Goal: Book appointment/travel/reservation

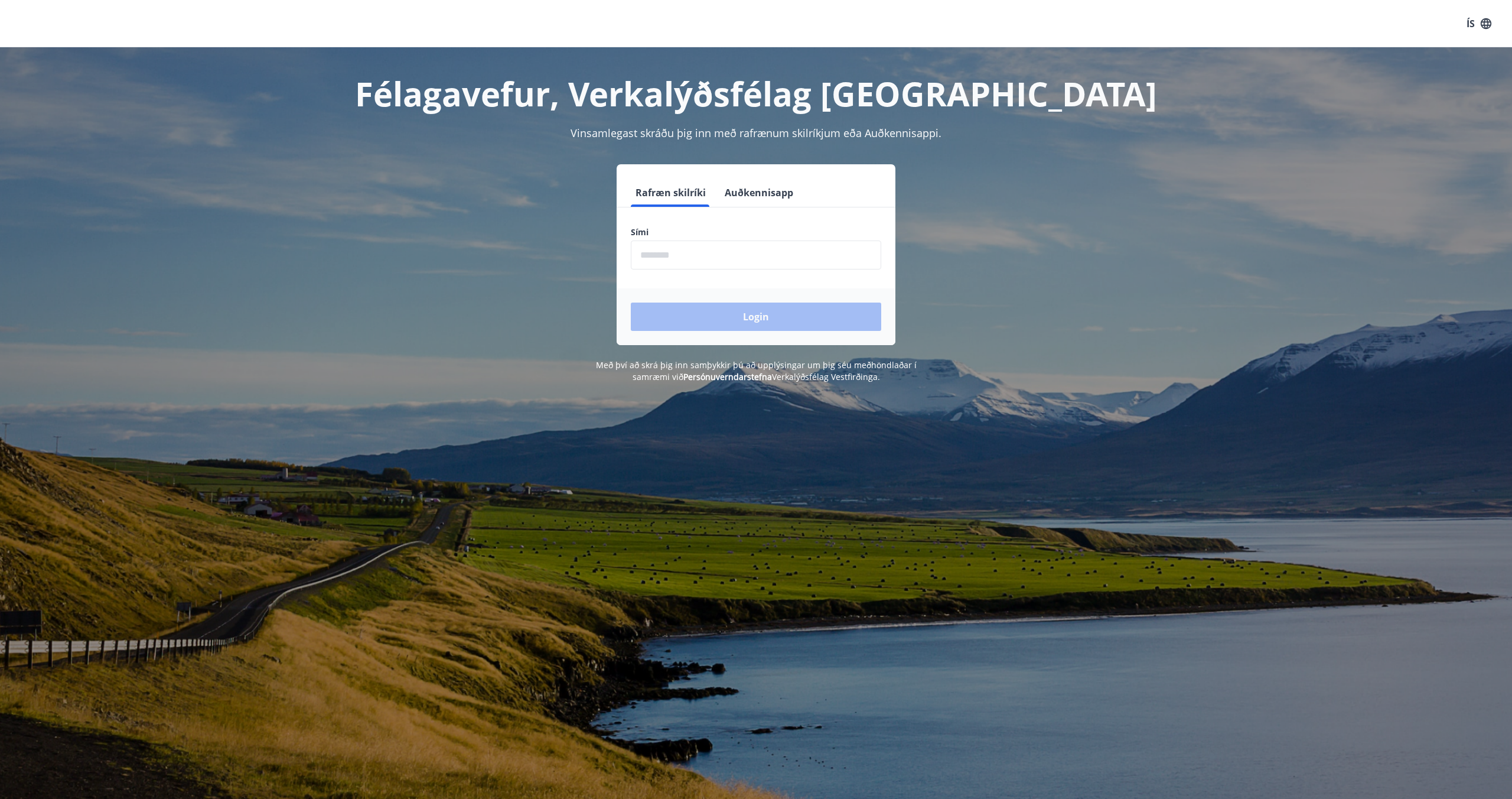
click at [689, 254] on input "phone" at bounding box center [756, 255] width 251 height 29
click at [1024, 265] on div "Rafræn skilríki Auðkennisapp Sími ​ Login" at bounding box center [755, 254] width 822 height 181
click at [735, 259] on input "phone" at bounding box center [756, 255] width 251 height 29
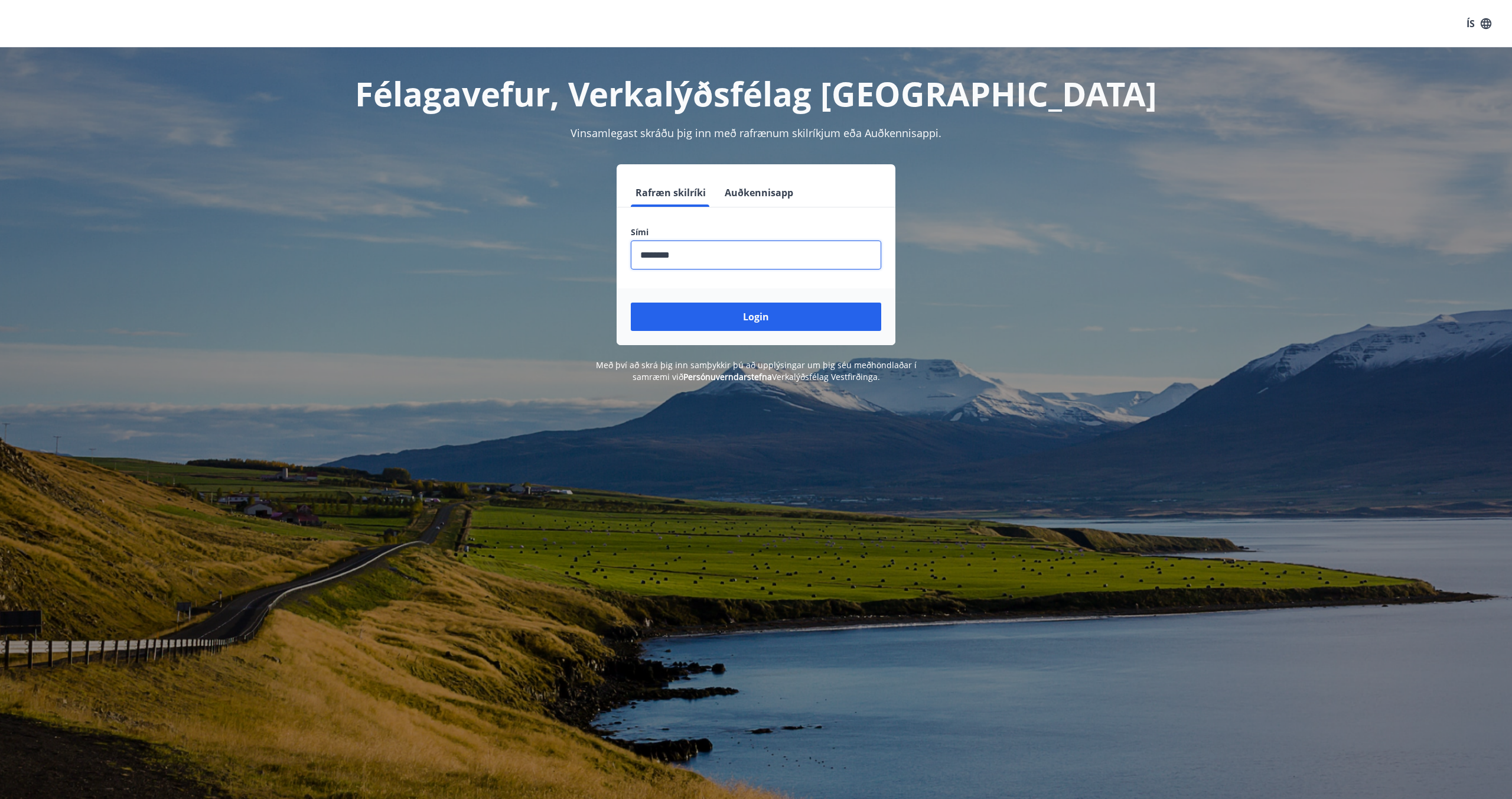
type input "********"
click at [631, 302] on button "Login" at bounding box center [756, 316] width 251 height 28
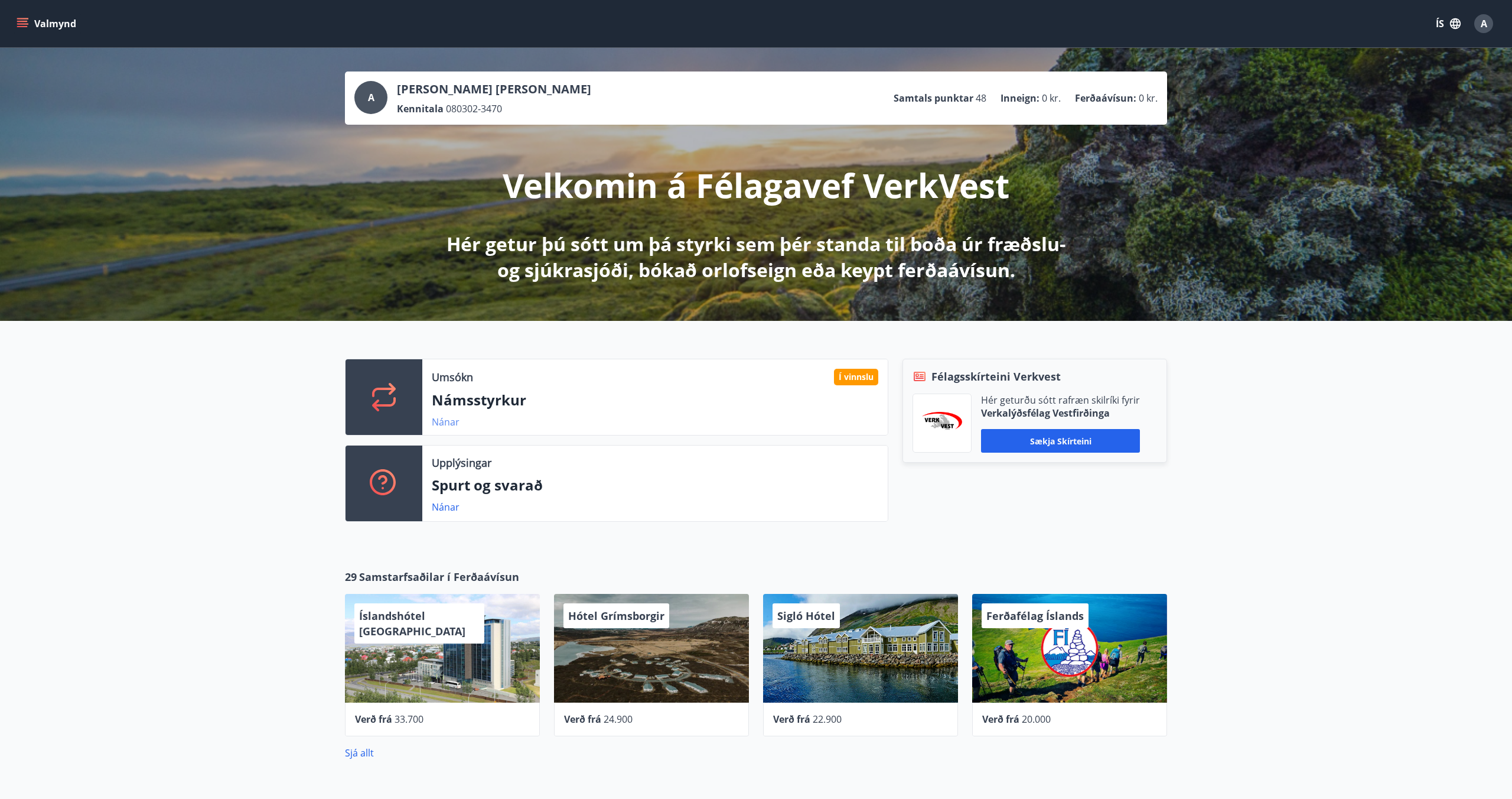
click at [440, 425] on link "Nánar" at bounding box center [445, 422] width 28 height 13
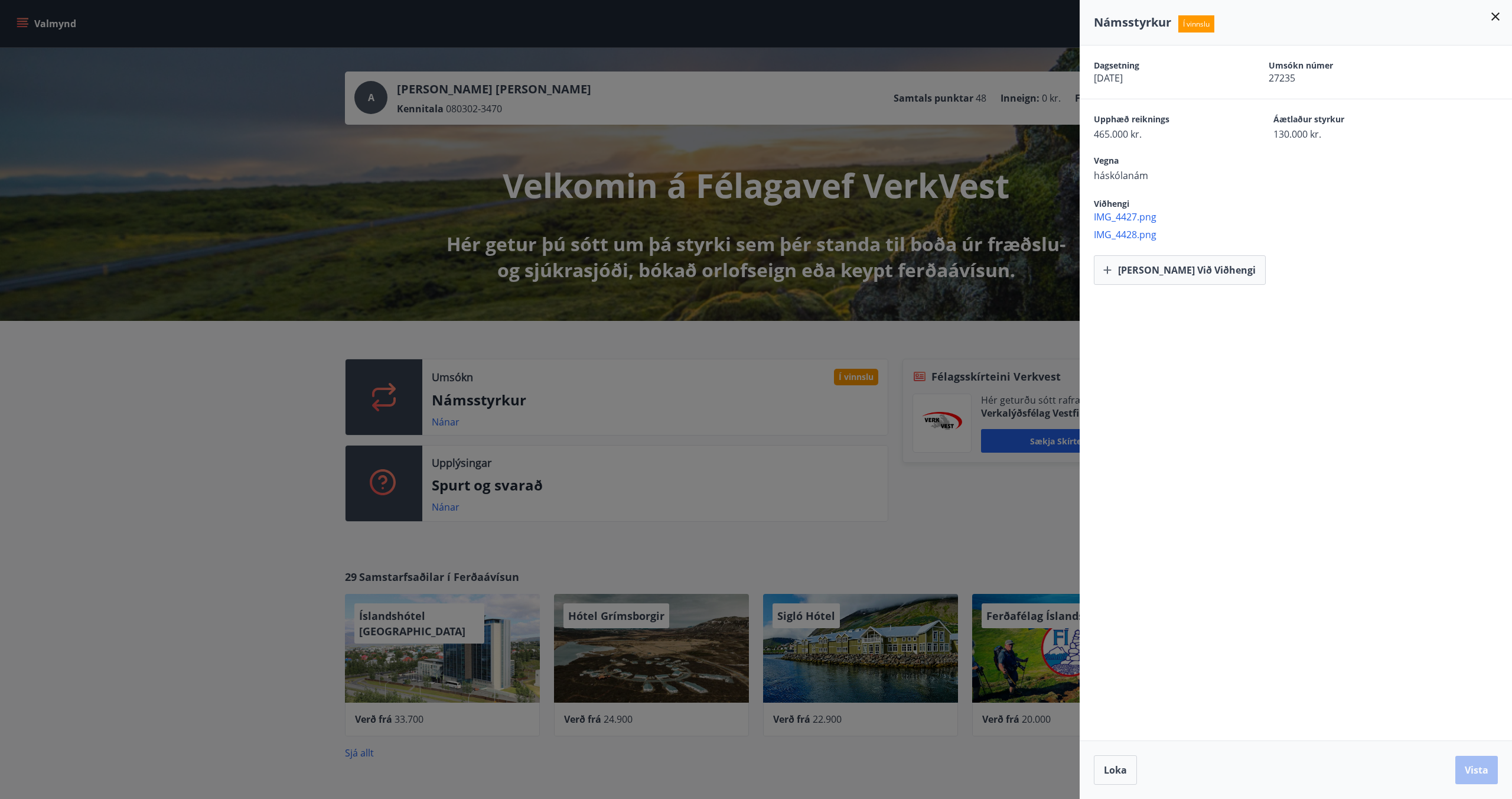
click at [282, 501] on div at bounding box center [756, 400] width 1512 height 799
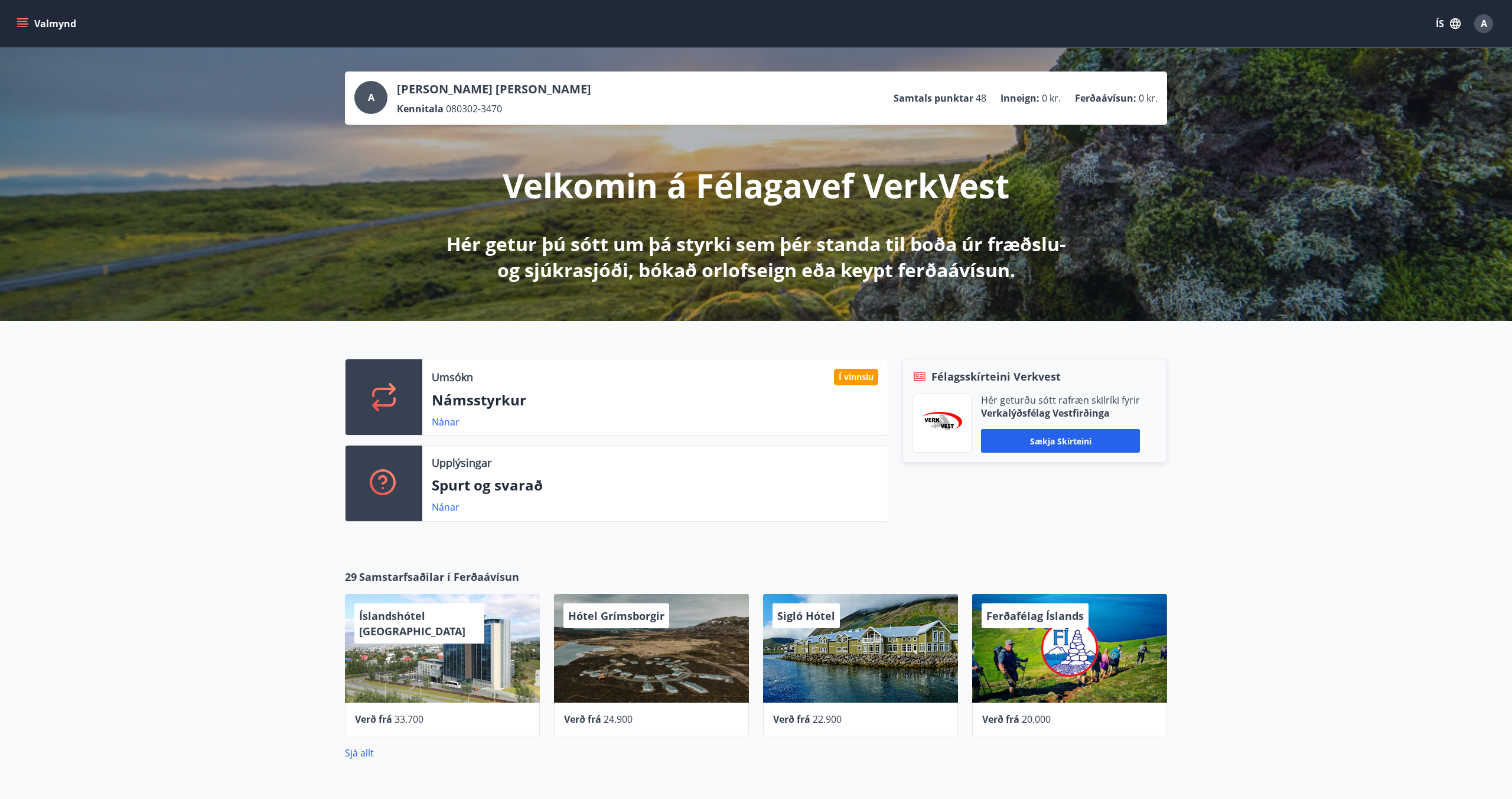
click at [19, 28] on icon "menu" at bounding box center [23, 24] width 12 height 12
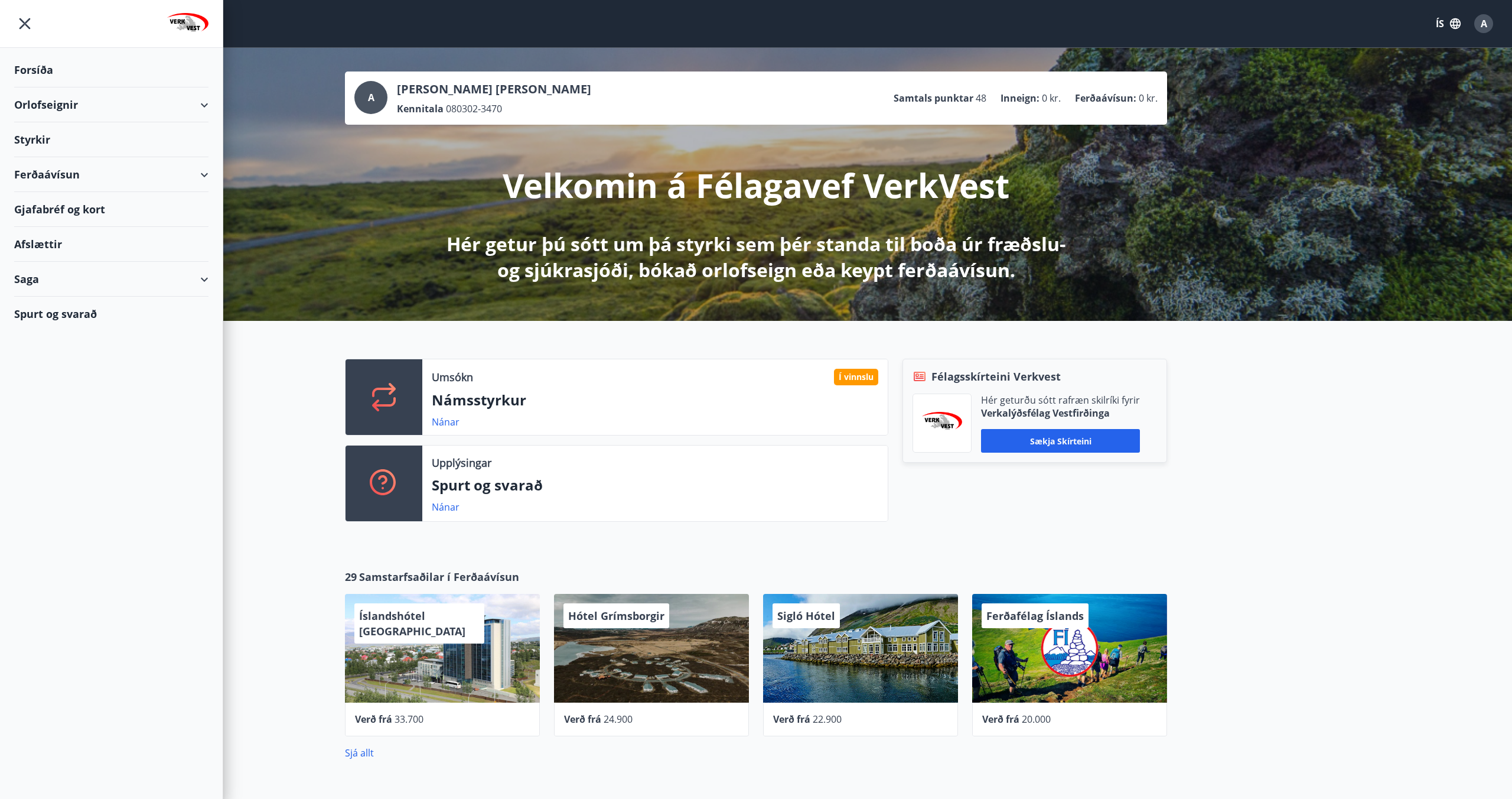
click at [70, 100] on div "Orlofseignir" at bounding box center [112, 105] width 194 height 35
click at [68, 166] on div "Bókunardagatal" at bounding box center [111, 159] width 176 height 25
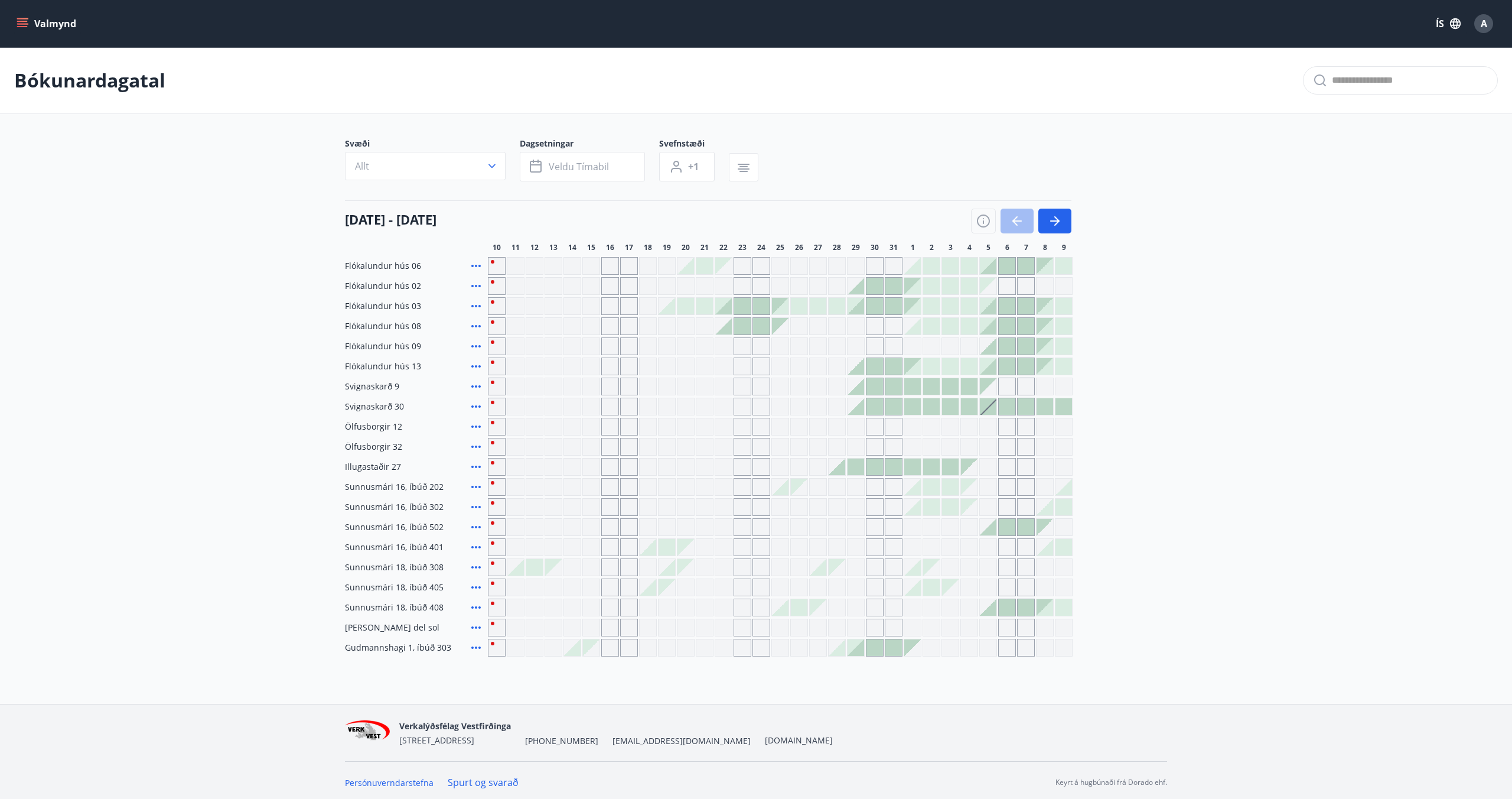
scroll to position [4, 0]
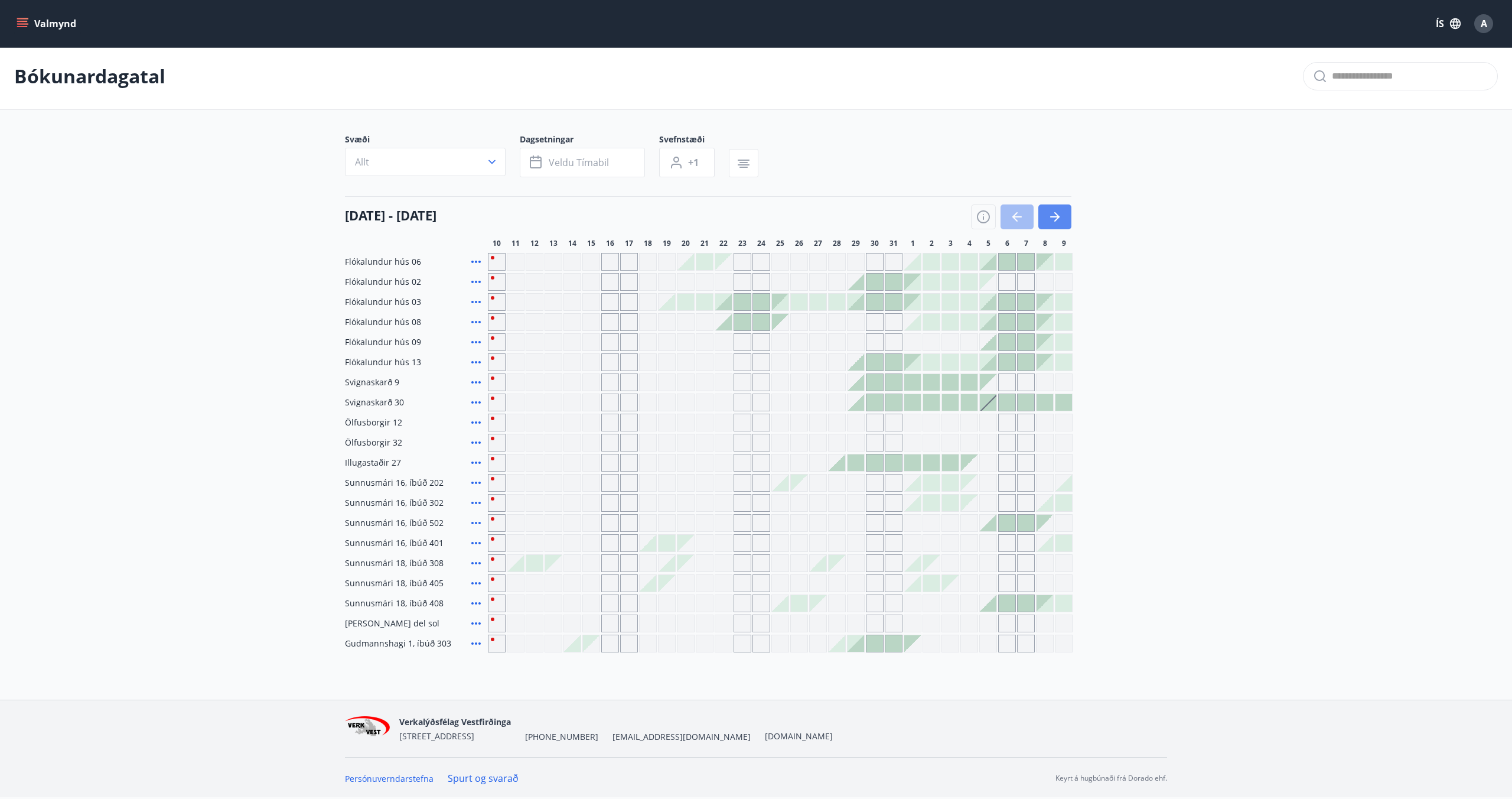
click at [1049, 215] on icon "button" at bounding box center [1055, 217] width 14 height 14
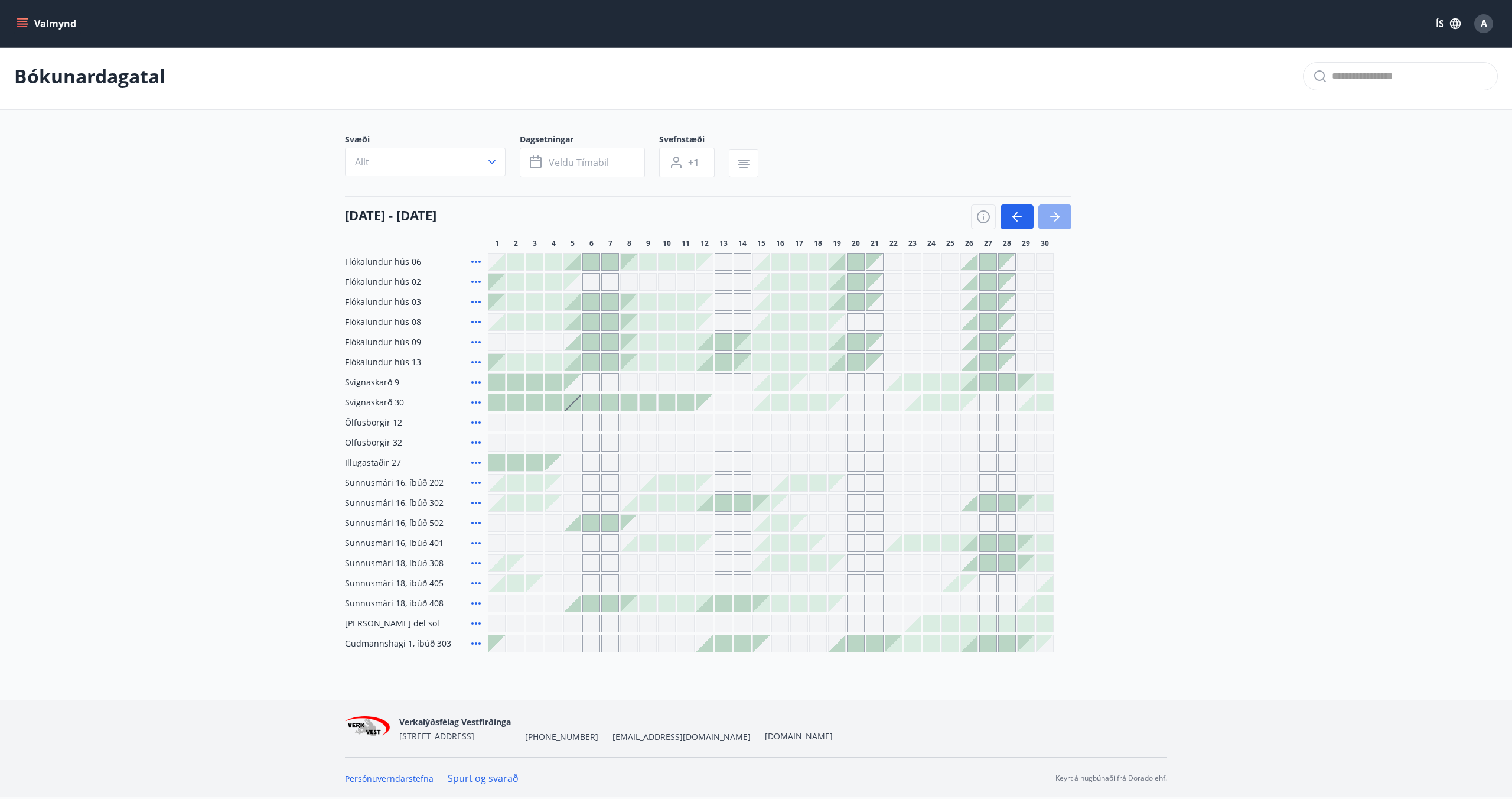
click at [1049, 215] on icon "button" at bounding box center [1055, 217] width 14 height 14
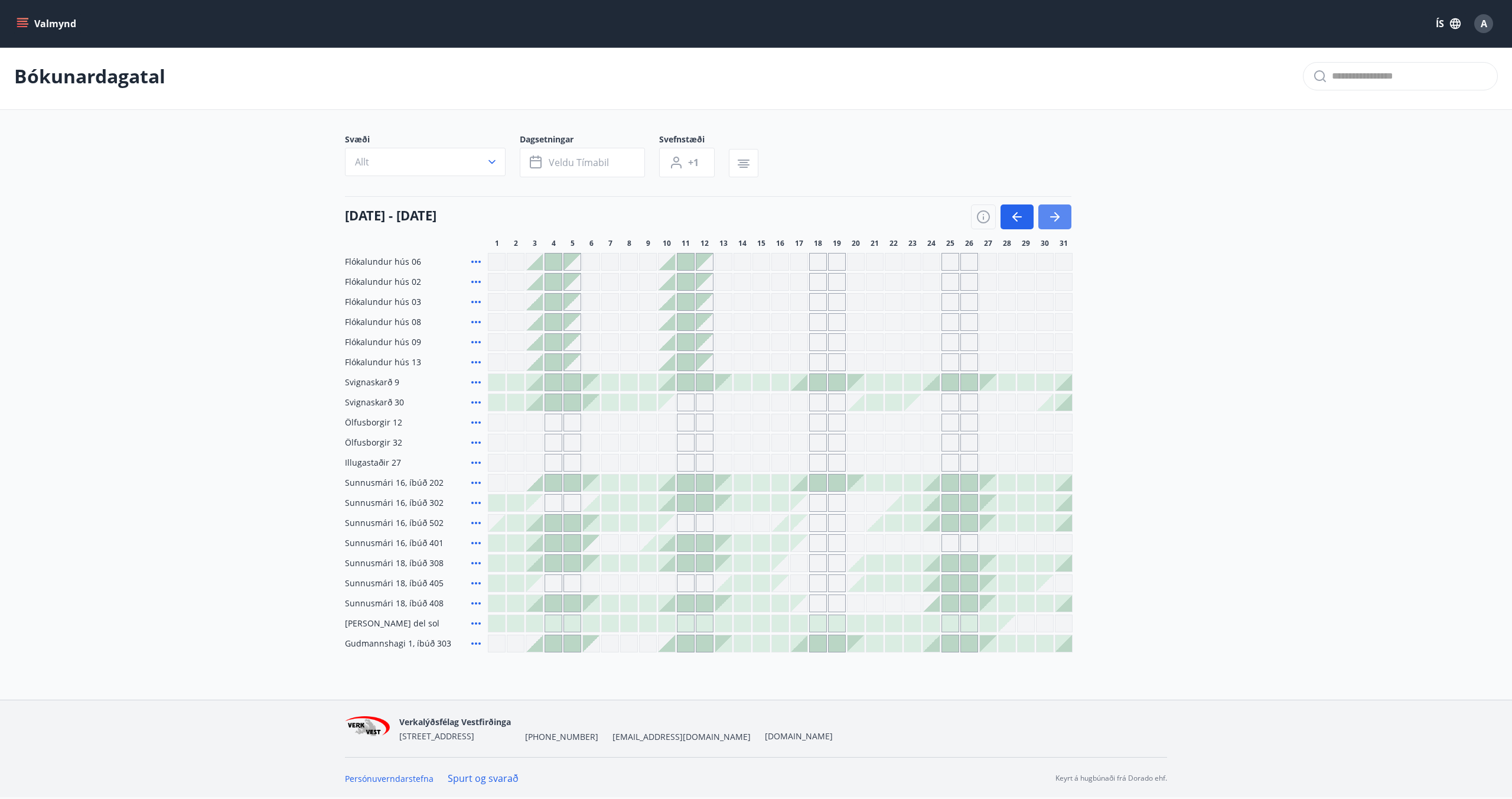
click at [1049, 215] on icon "button" at bounding box center [1055, 217] width 14 height 14
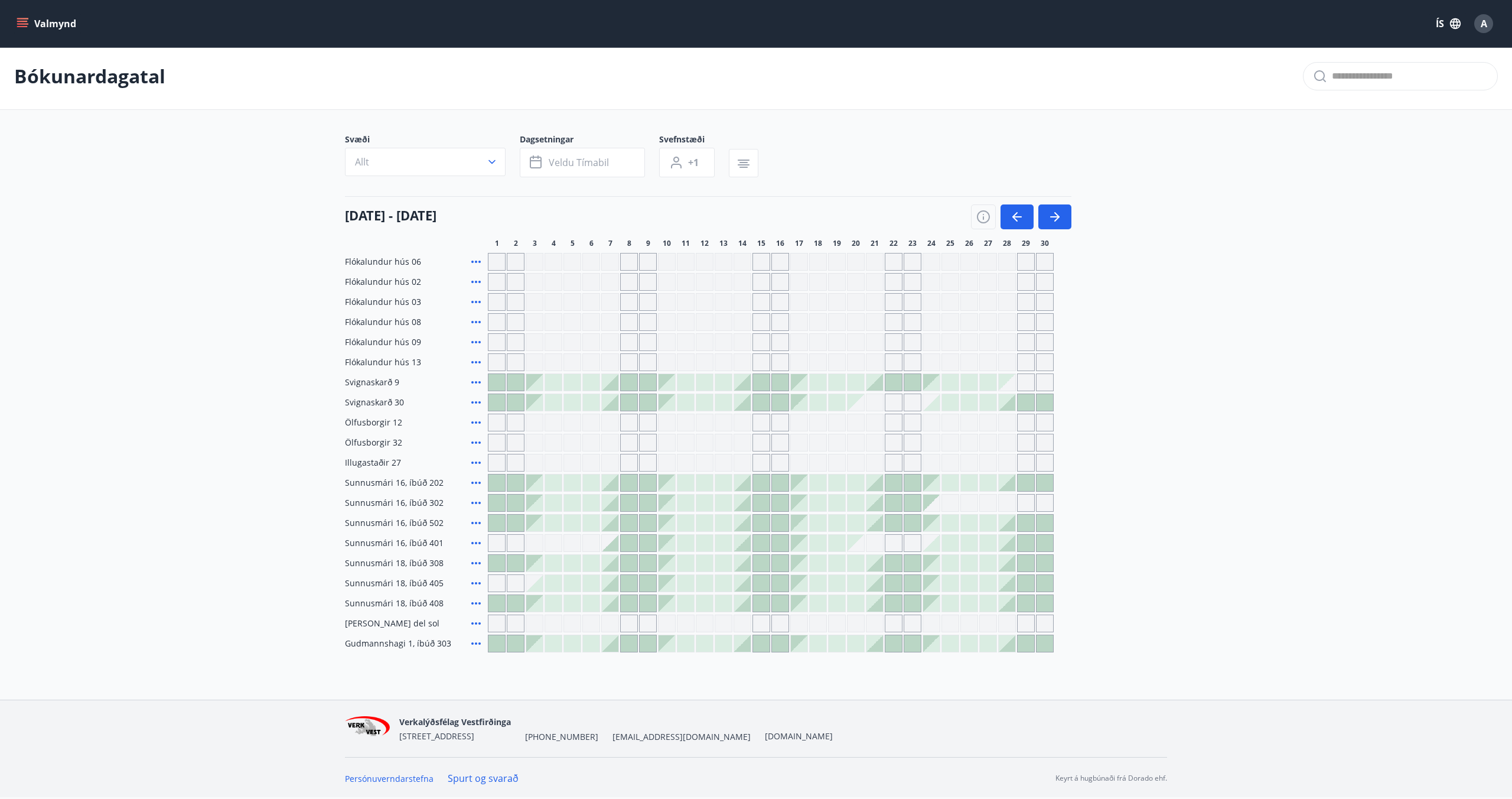
click at [894, 446] on div "Gráir dagar eru ekki bókanlegir" at bounding box center [894, 443] width 18 height 18
click at [1060, 213] on icon "button" at bounding box center [1055, 217] width 14 height 14
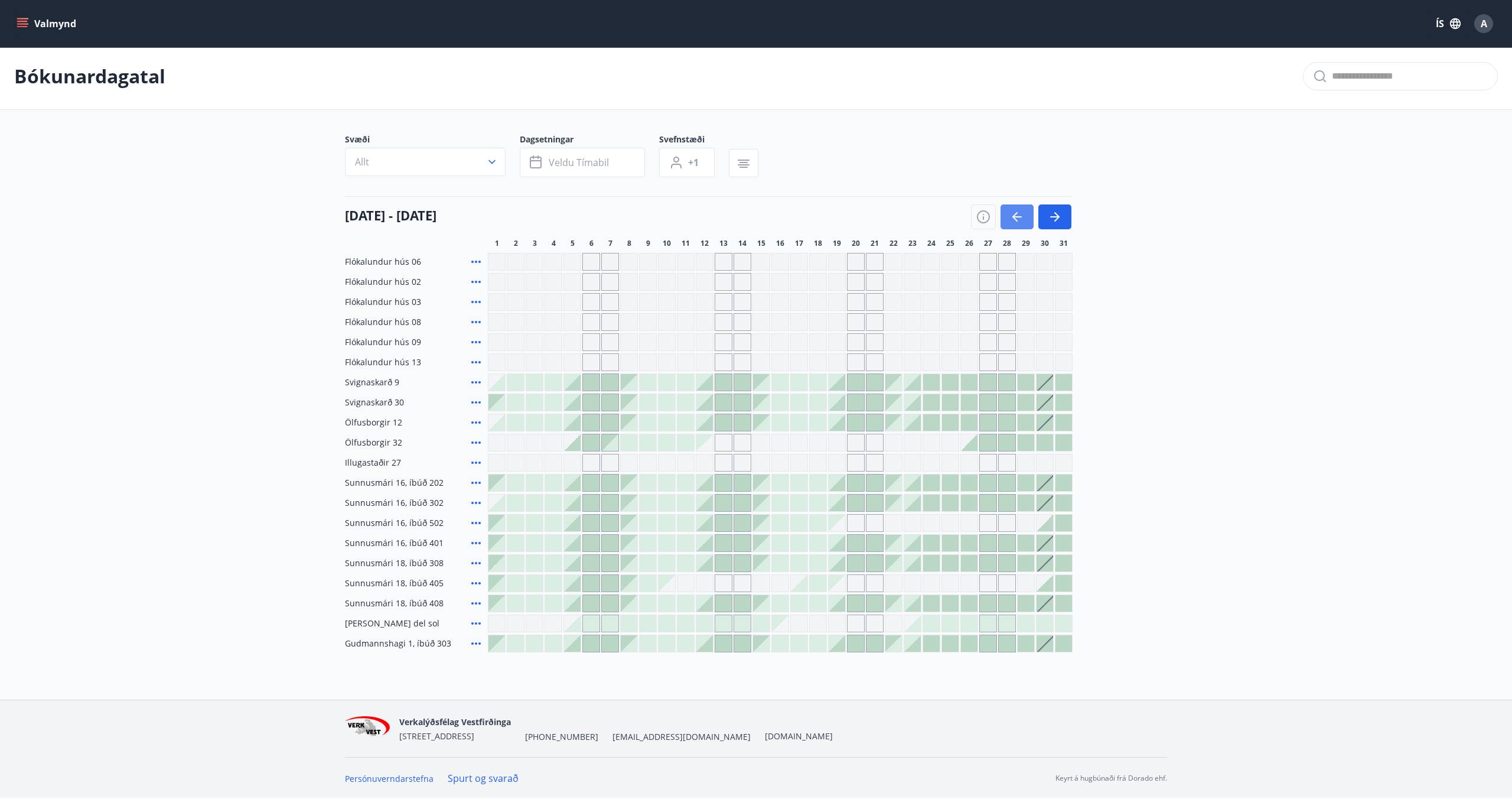
click at [1015, 210] on icon "button" at bounding box center [1017, 217] width 14 height 14
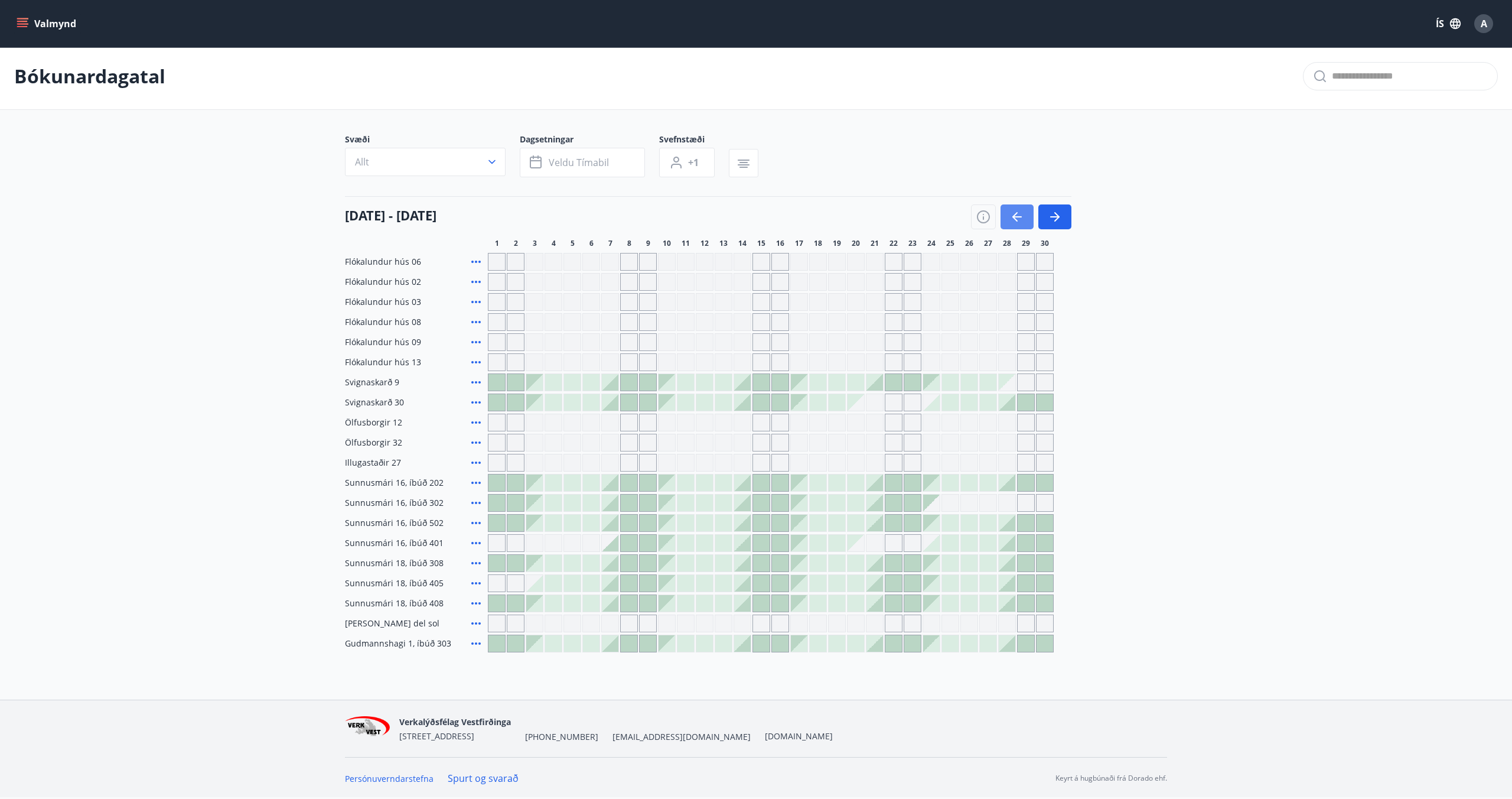
click at [1015, 210] on icon "button" at bounding box center [1017, 217] width 14 height 14
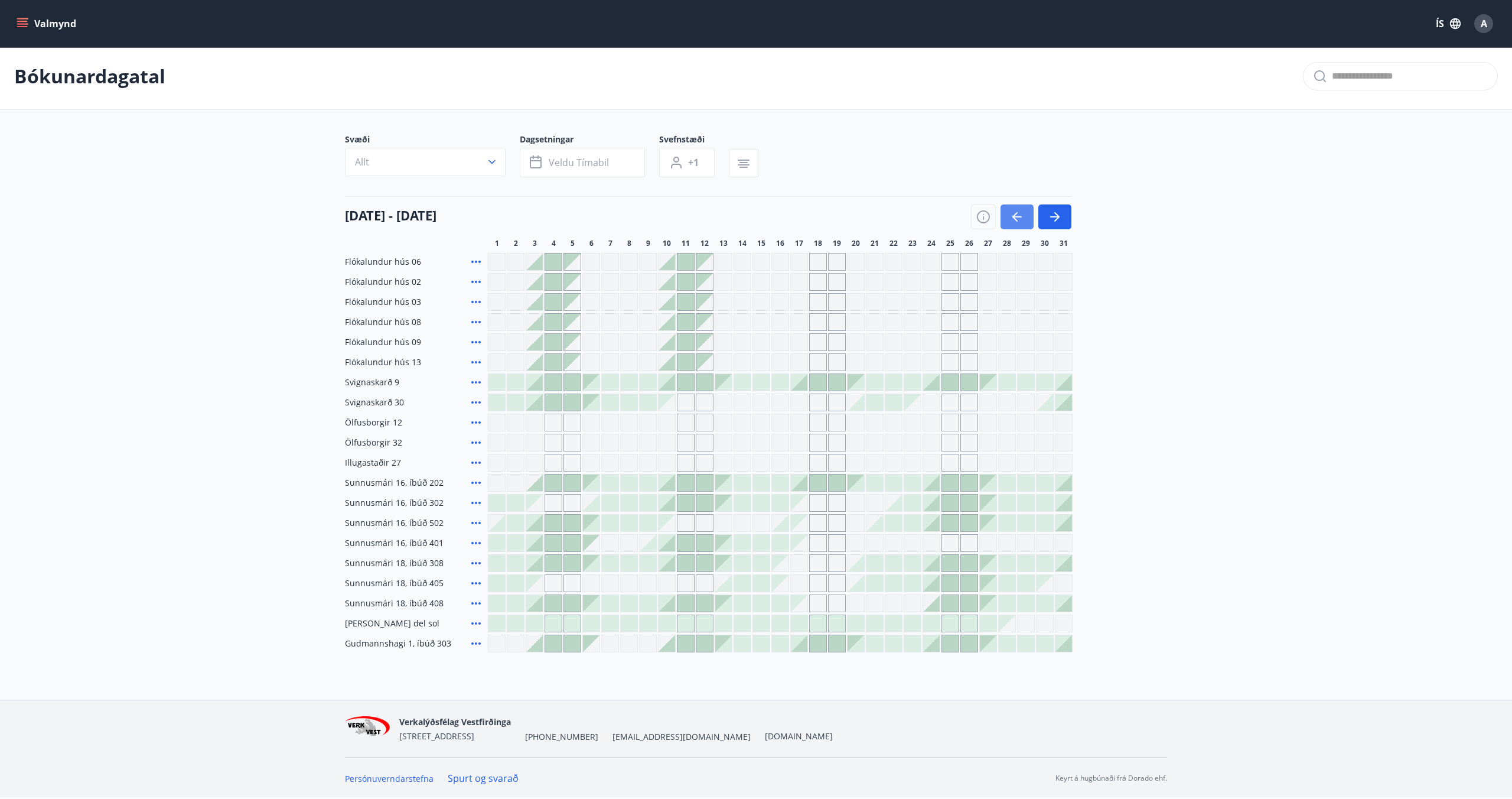
click at [1015, 210] on icon "button" at bounding box center [1017, 217] width 14 height 14
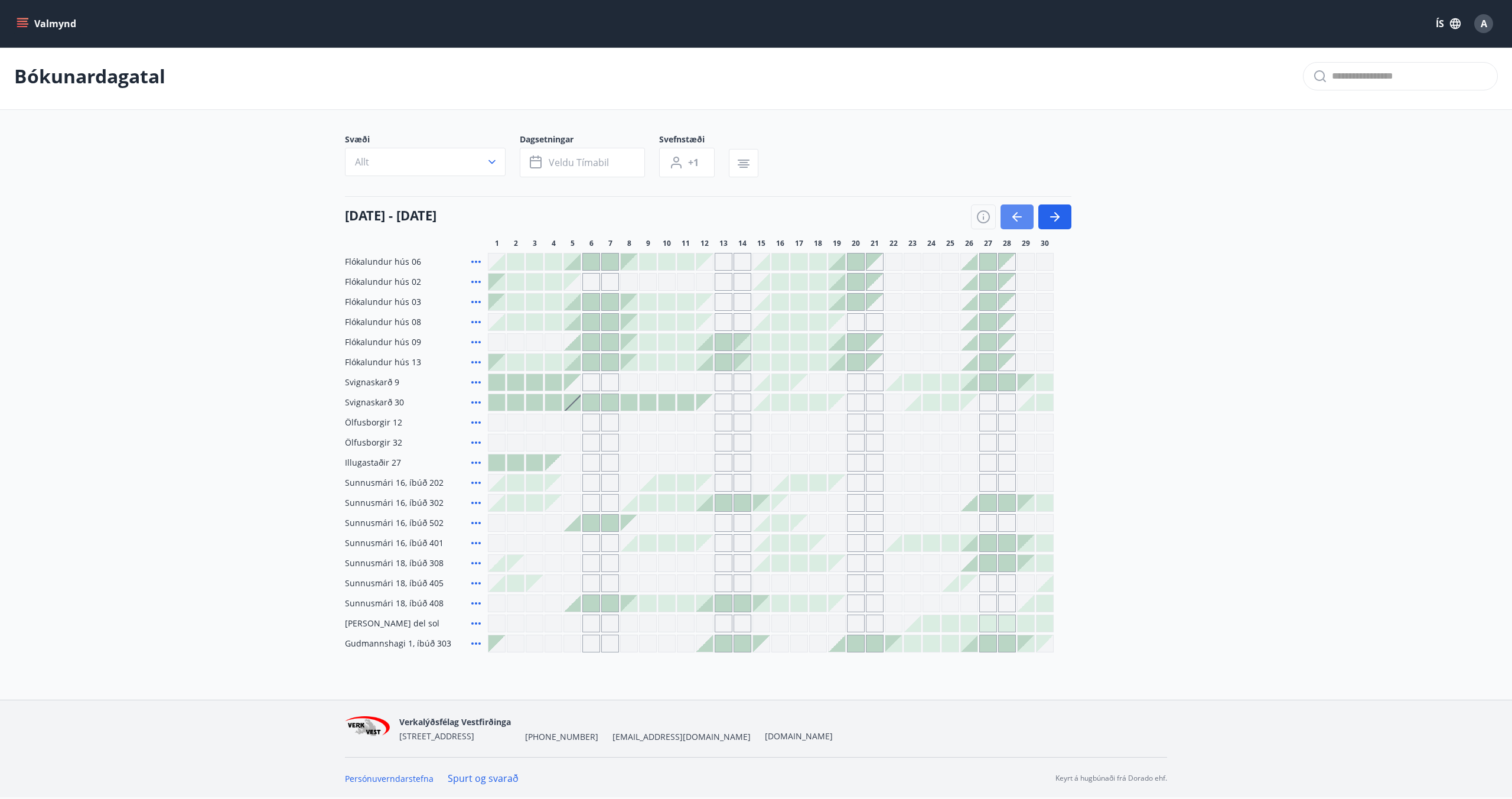
click at [1015, 210] on icon "button" at bounding box center [1017, 217] width 14 height 14
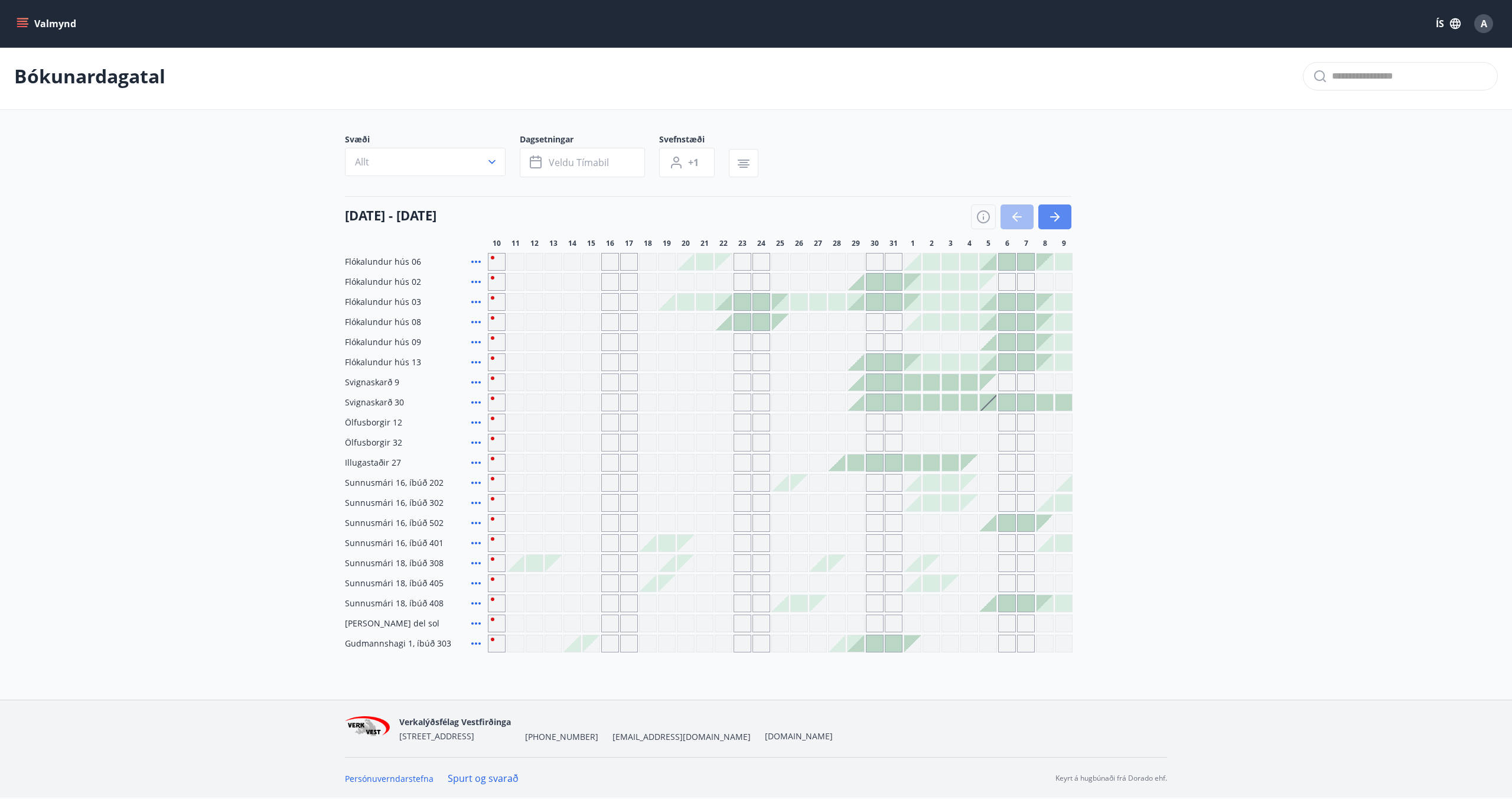
click at [1055, 223] on icon "button" at bounding box center [1055, 217] width 14 height 14
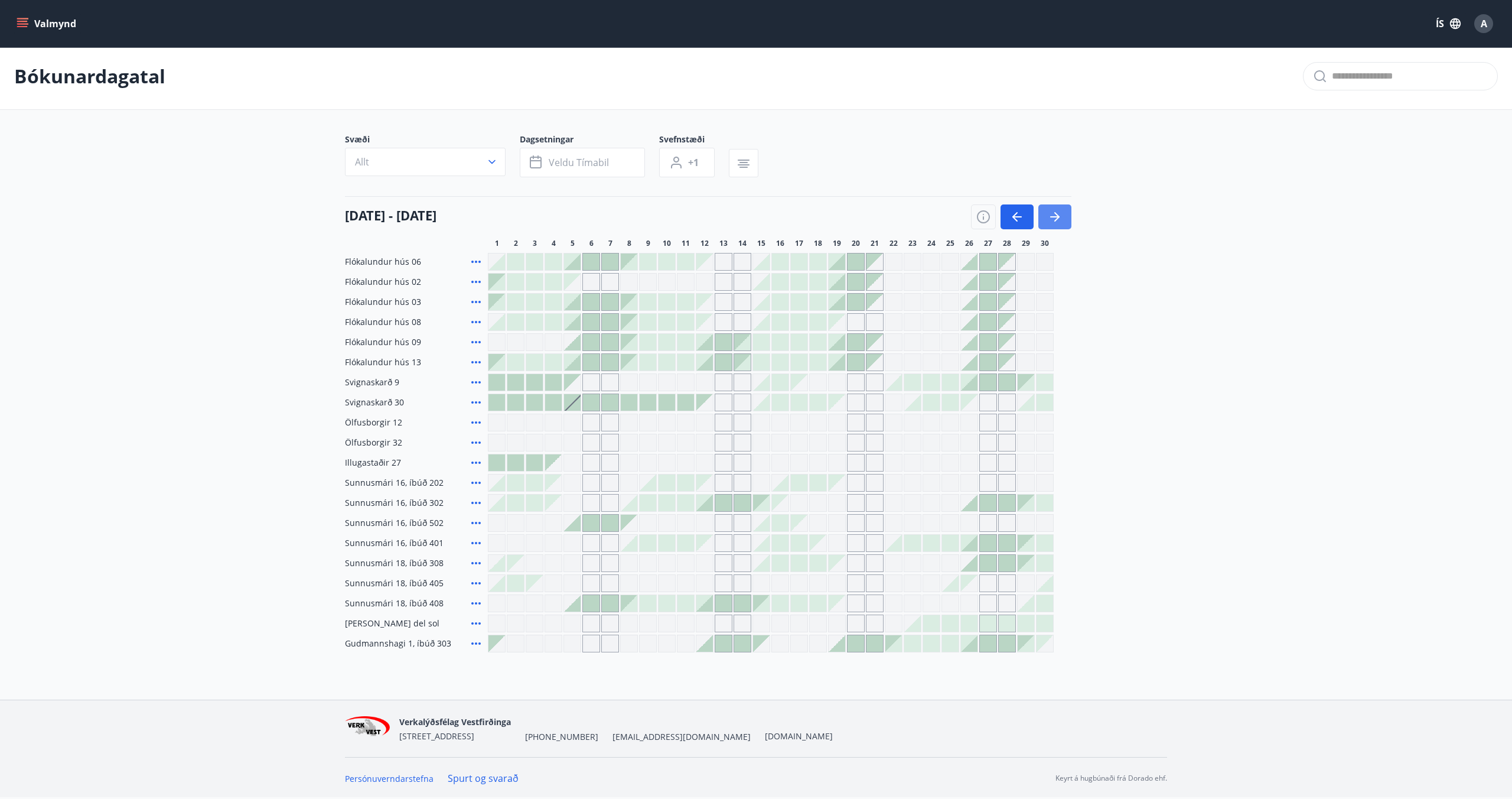
click at [1055, 223] on icon "button" at bounding box center [1055, 217] width 14 height 14
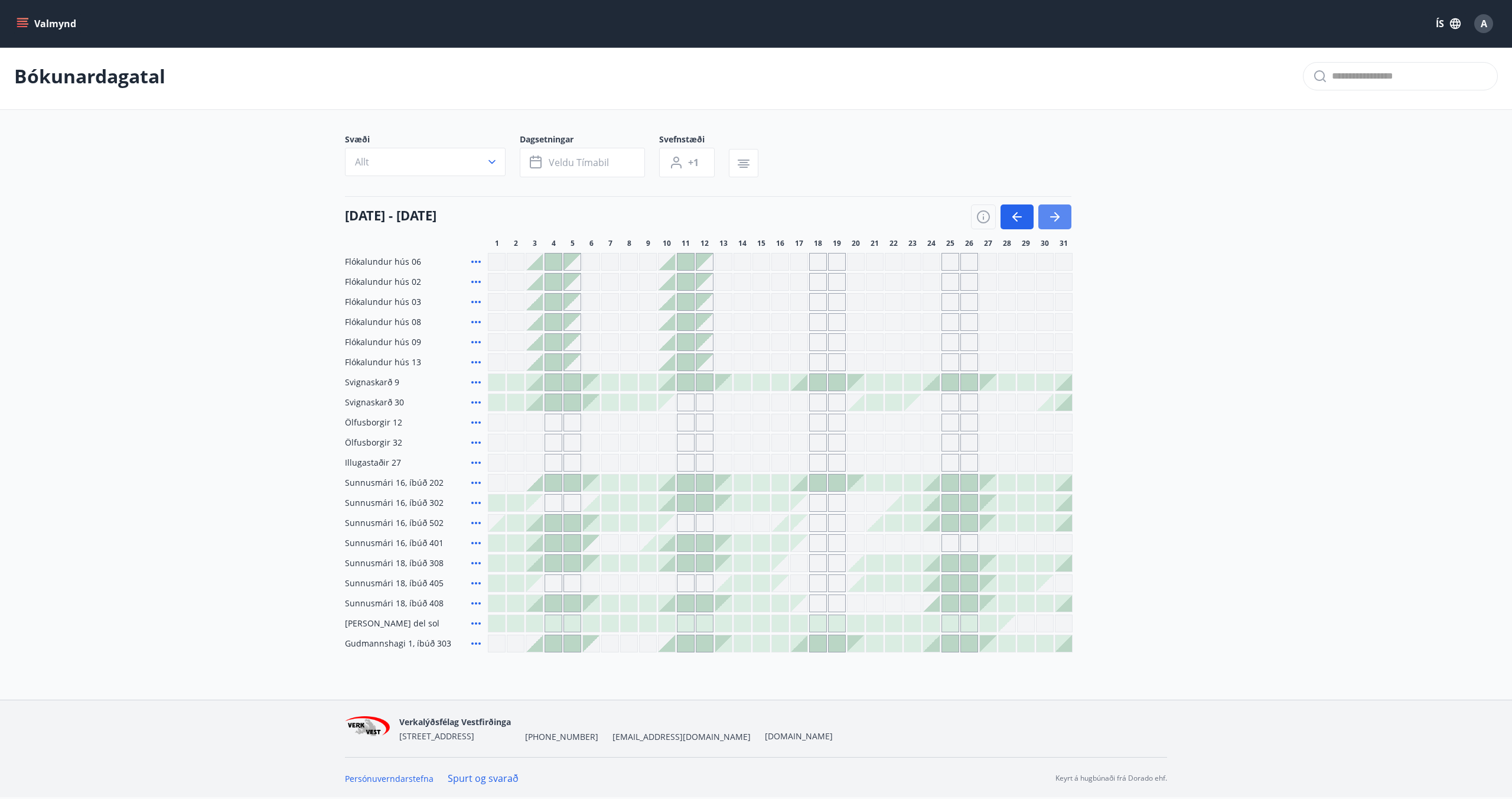
click at [1055, 223] on icon "button" at bounding box center [1055, 217] width 14 height 14
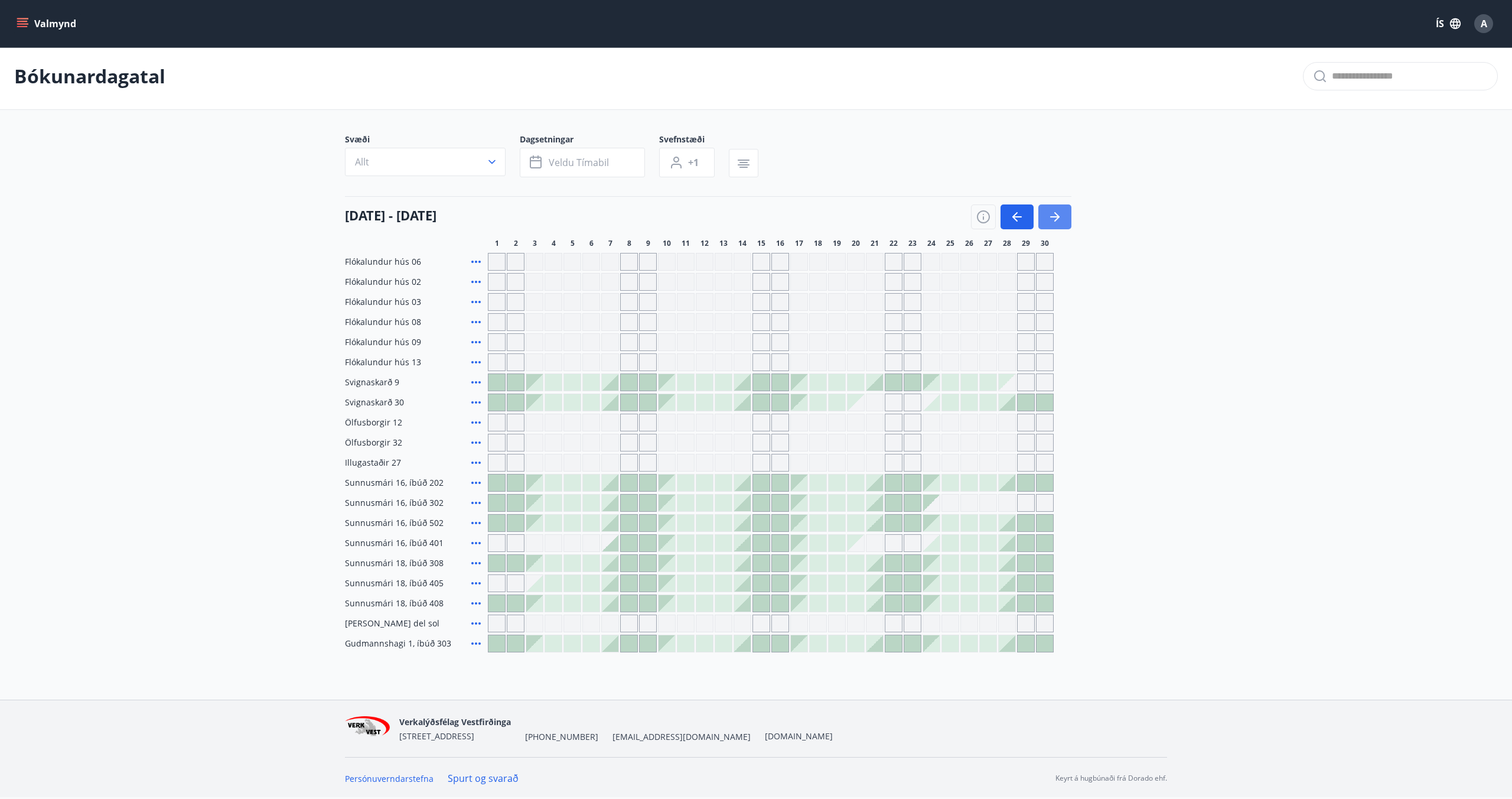
click at [1055, 223] on icon "button" at bounding box center [1055, 217] width 14 height 14
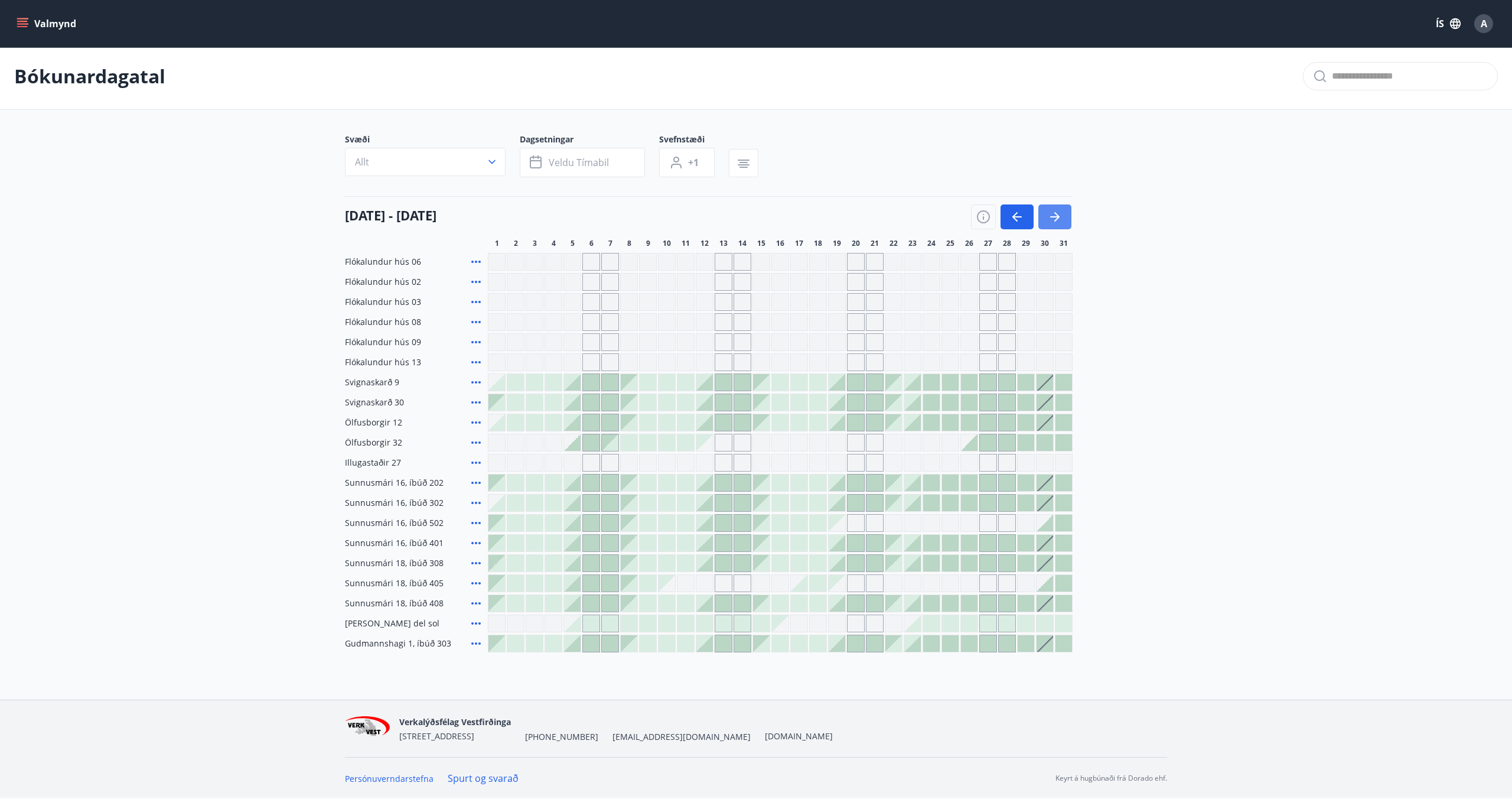
click at [1055, 223] on icon "button" at bounding box center [1055, 217] width 14 height 14
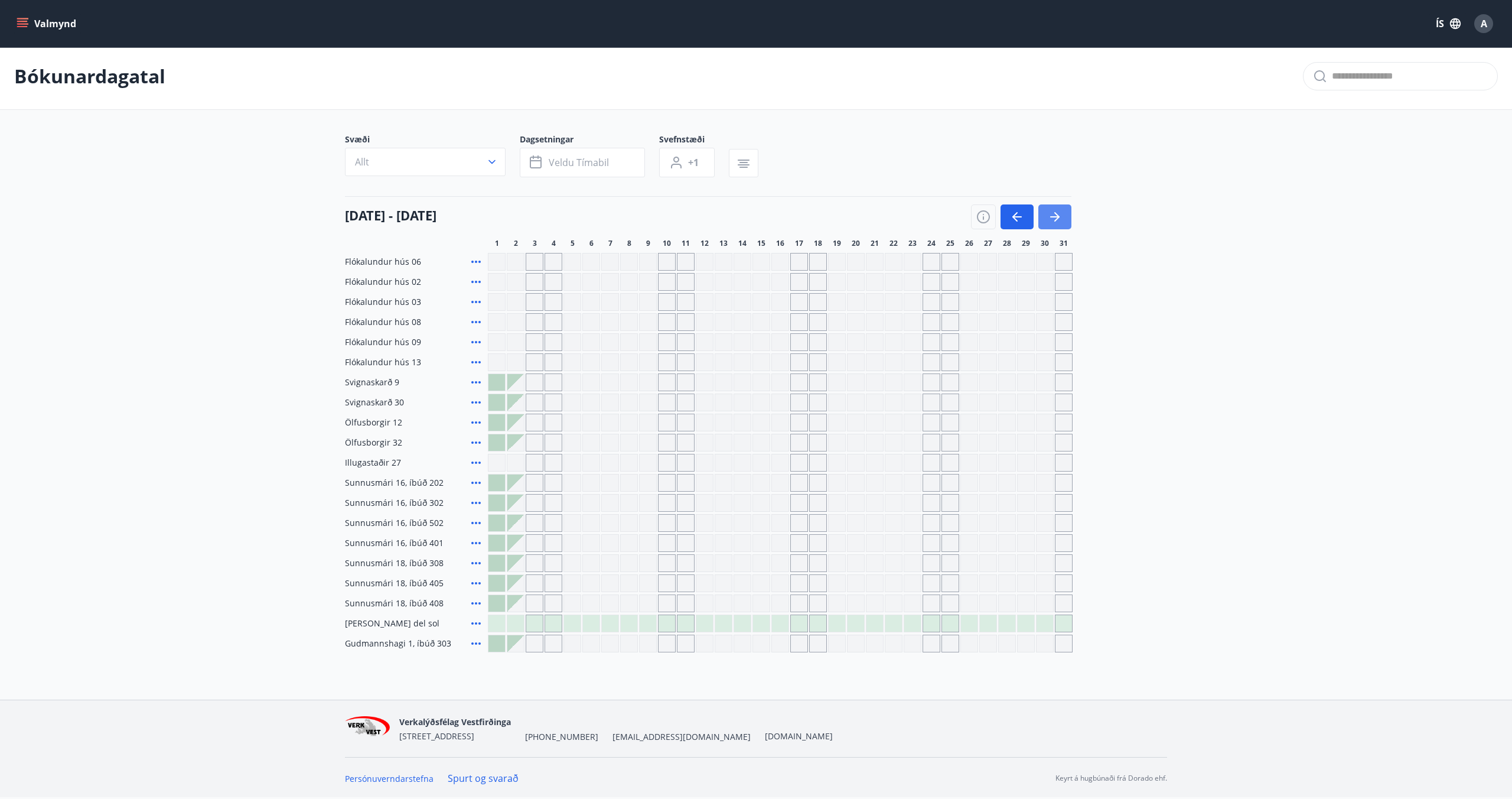
click at [1055, 223] on icon "button" at bounding box center [1055, 217] width 14 height 14
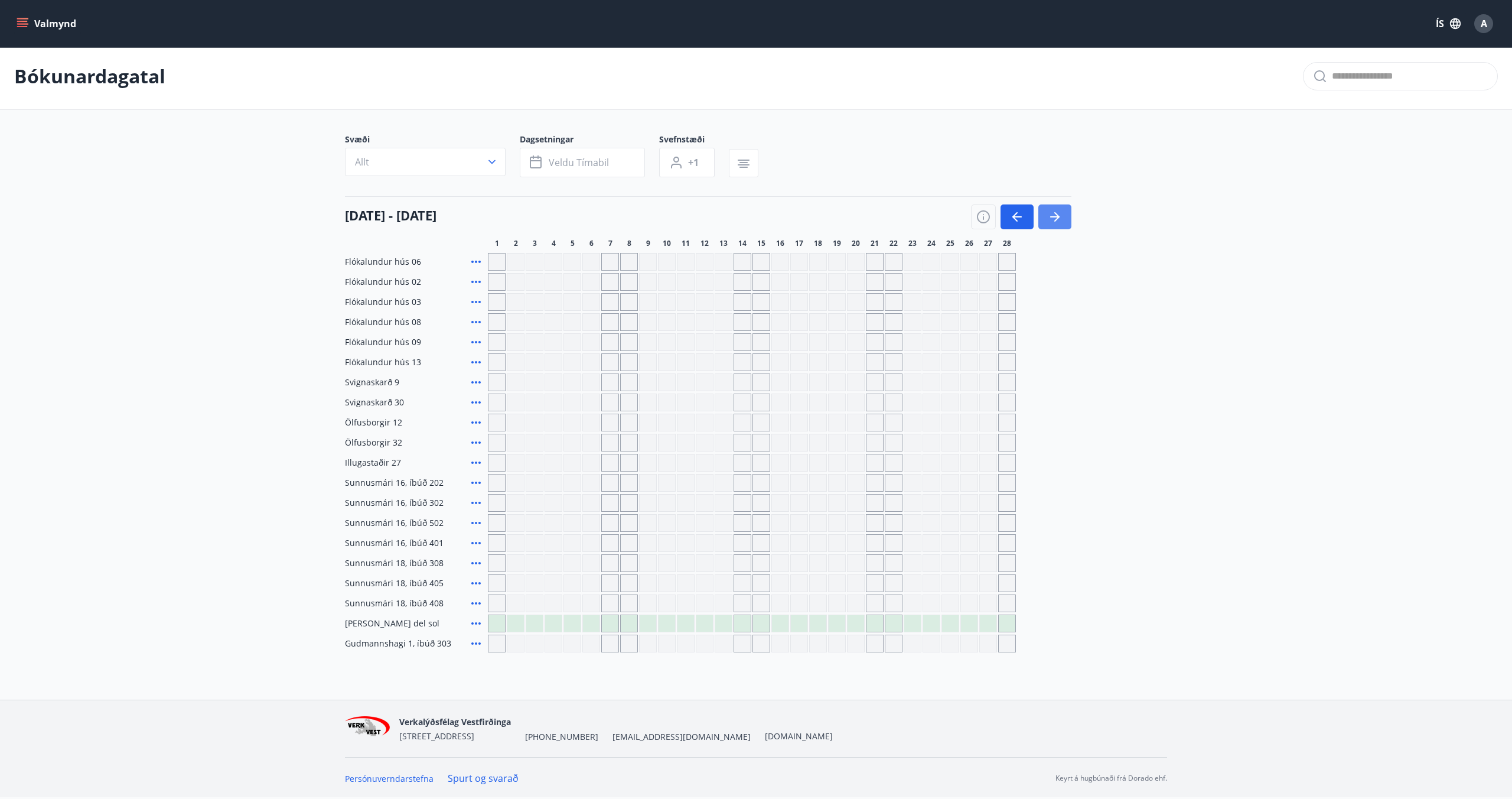
click at [1055, 223] on icon "button" at bounding box center [1055, 217] width 14 height 14
click at [1064, 221] on button "button" at bounding box center [1055, 217] width 33 height 25
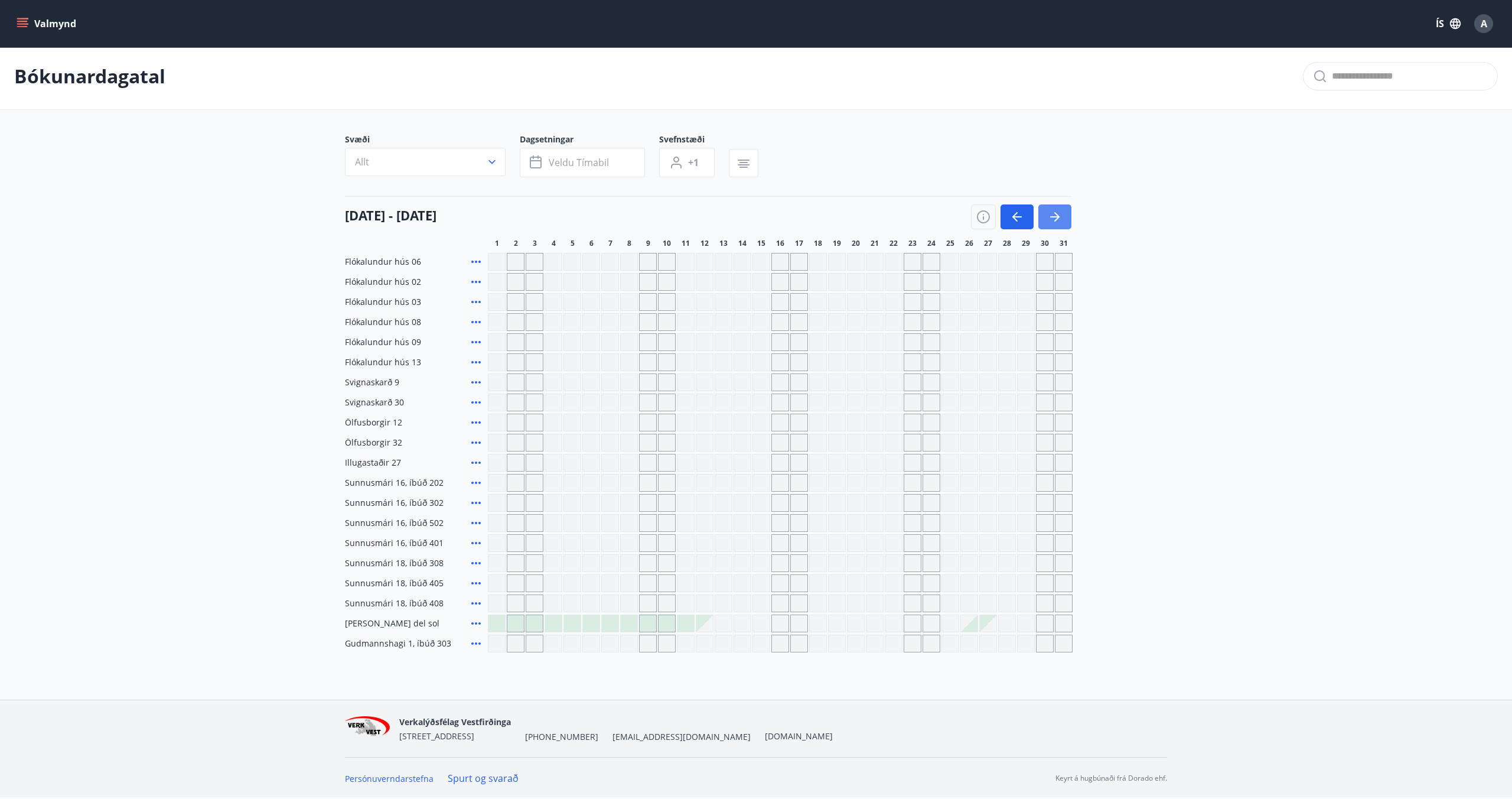
click at [1064, 221] on button "button" at bounding box center [1055, 217] width 33 height 25
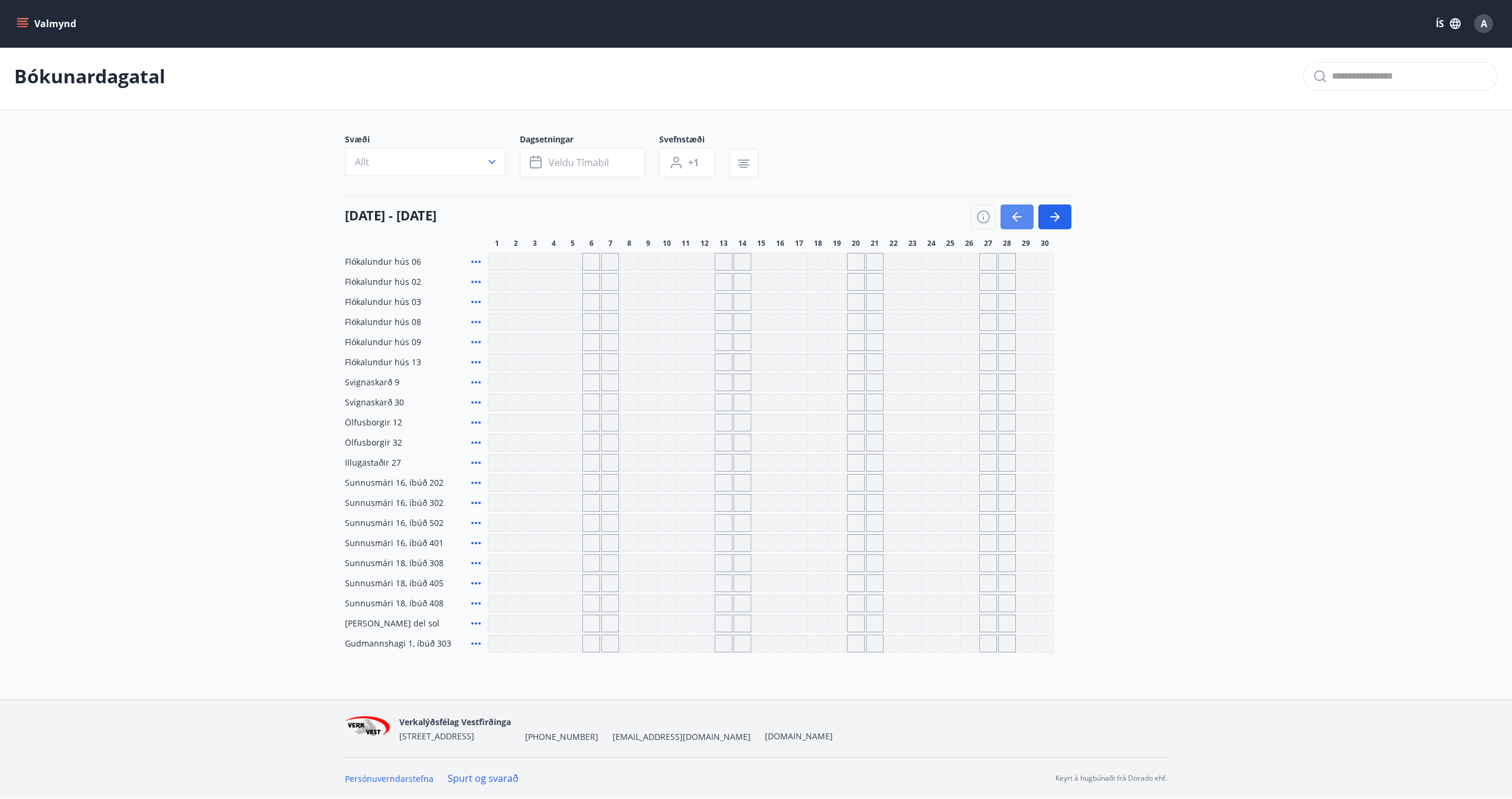
click at [1016, 217] on icon "button" at bounding box center [1017, 217] width 10 height 1
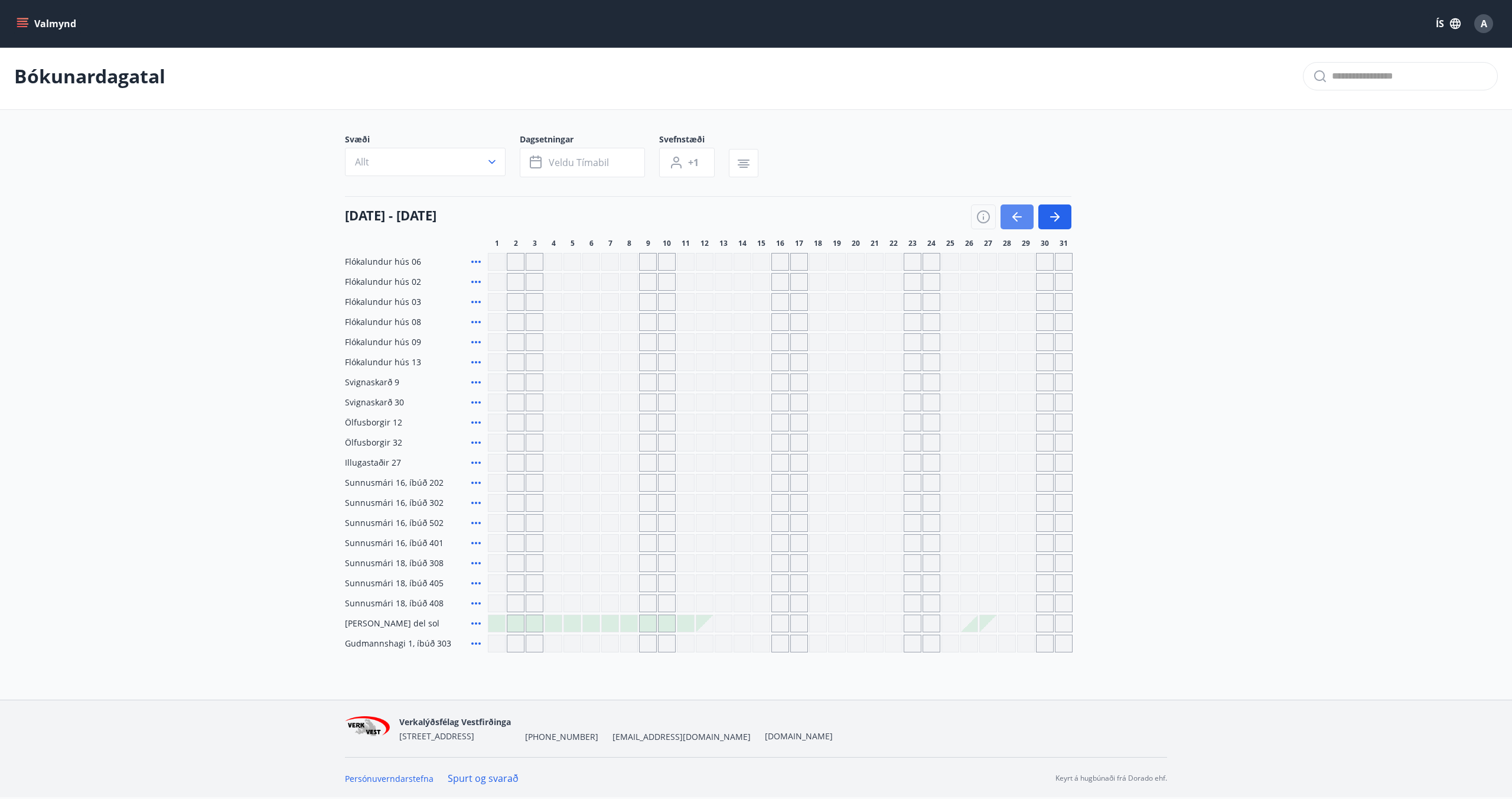
click at [1016, 217] on icon "button" at bounding box center [1017, 217] width 10 height 1
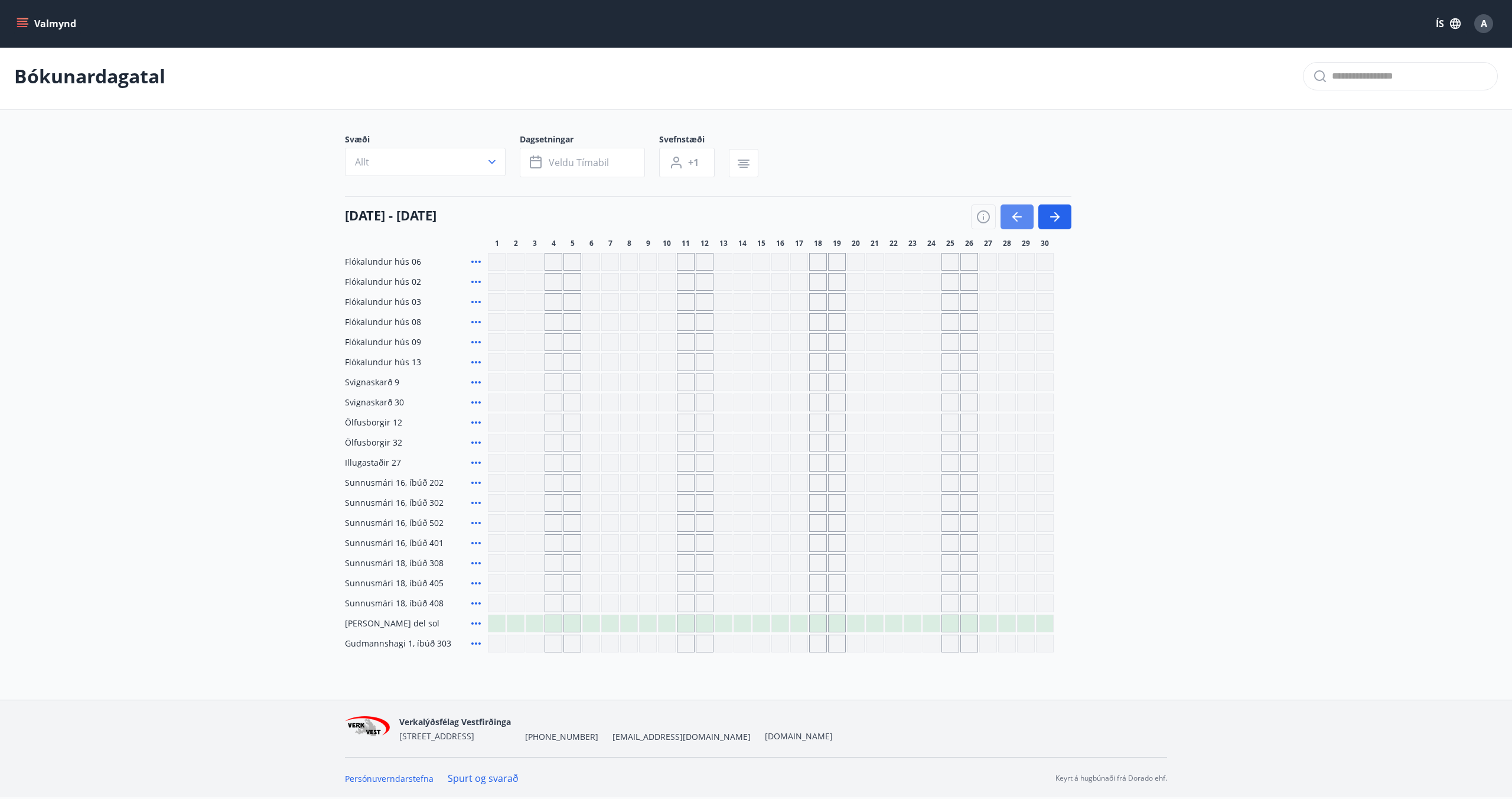
click at [1016, 217] on icon "button" at bounding box center [1017, 217] width 10 height 1
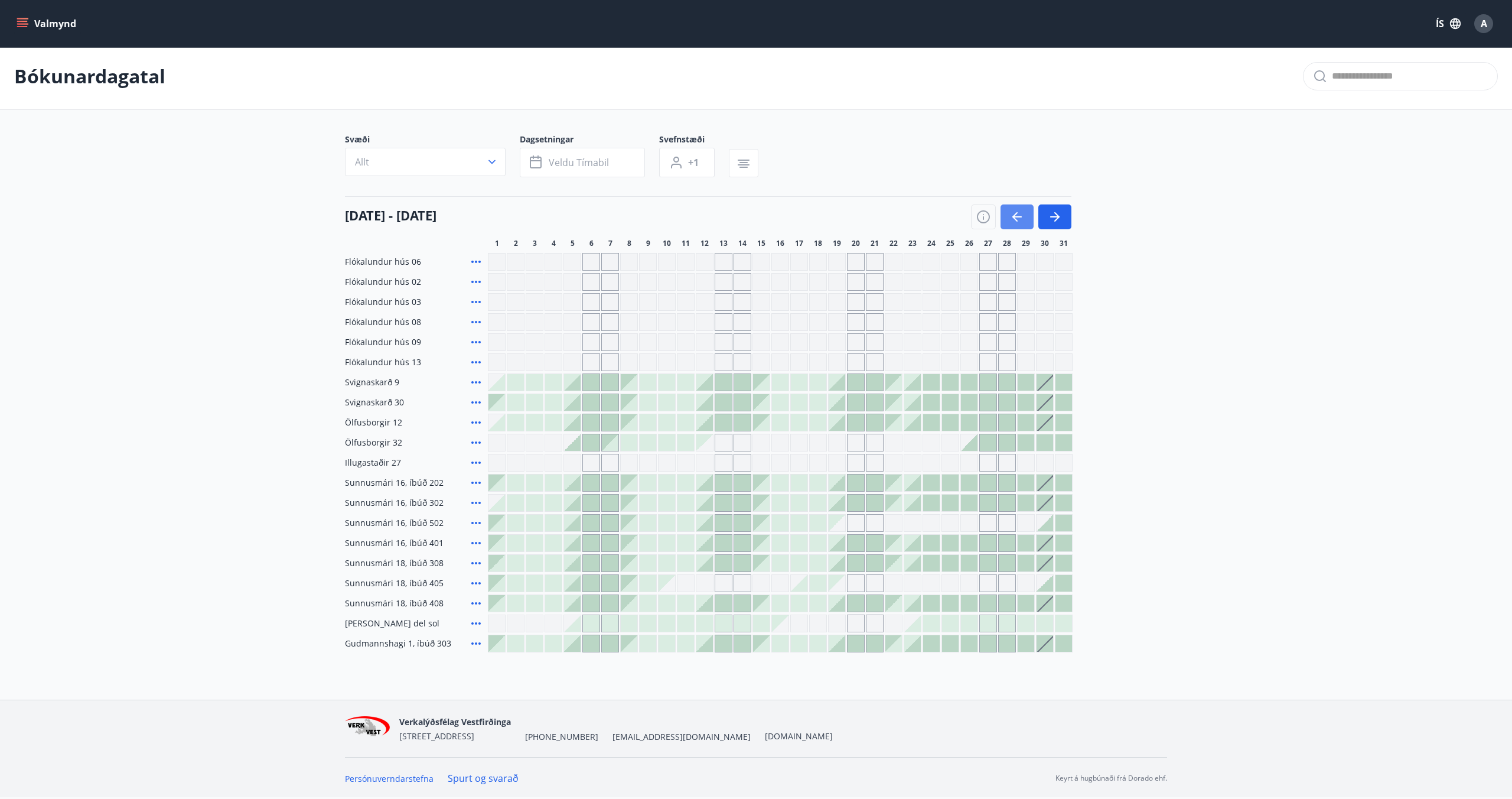
click at [1016, 217] on icon "button" at bounding box center [1017, 217] width 10 height 1
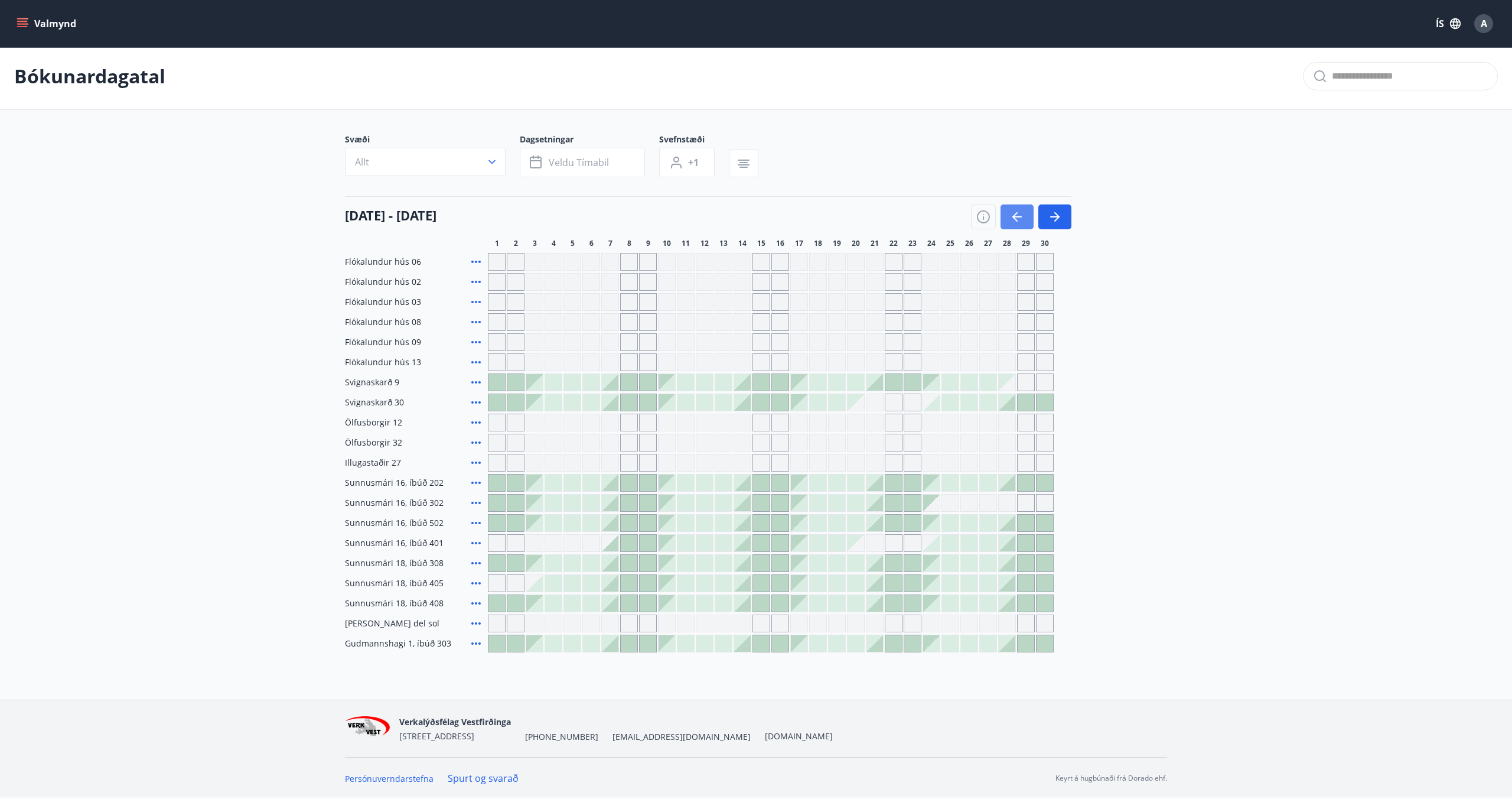
click at [1016, 217] on icon "button" at bounding box center [1017, 217] width 10 height 1
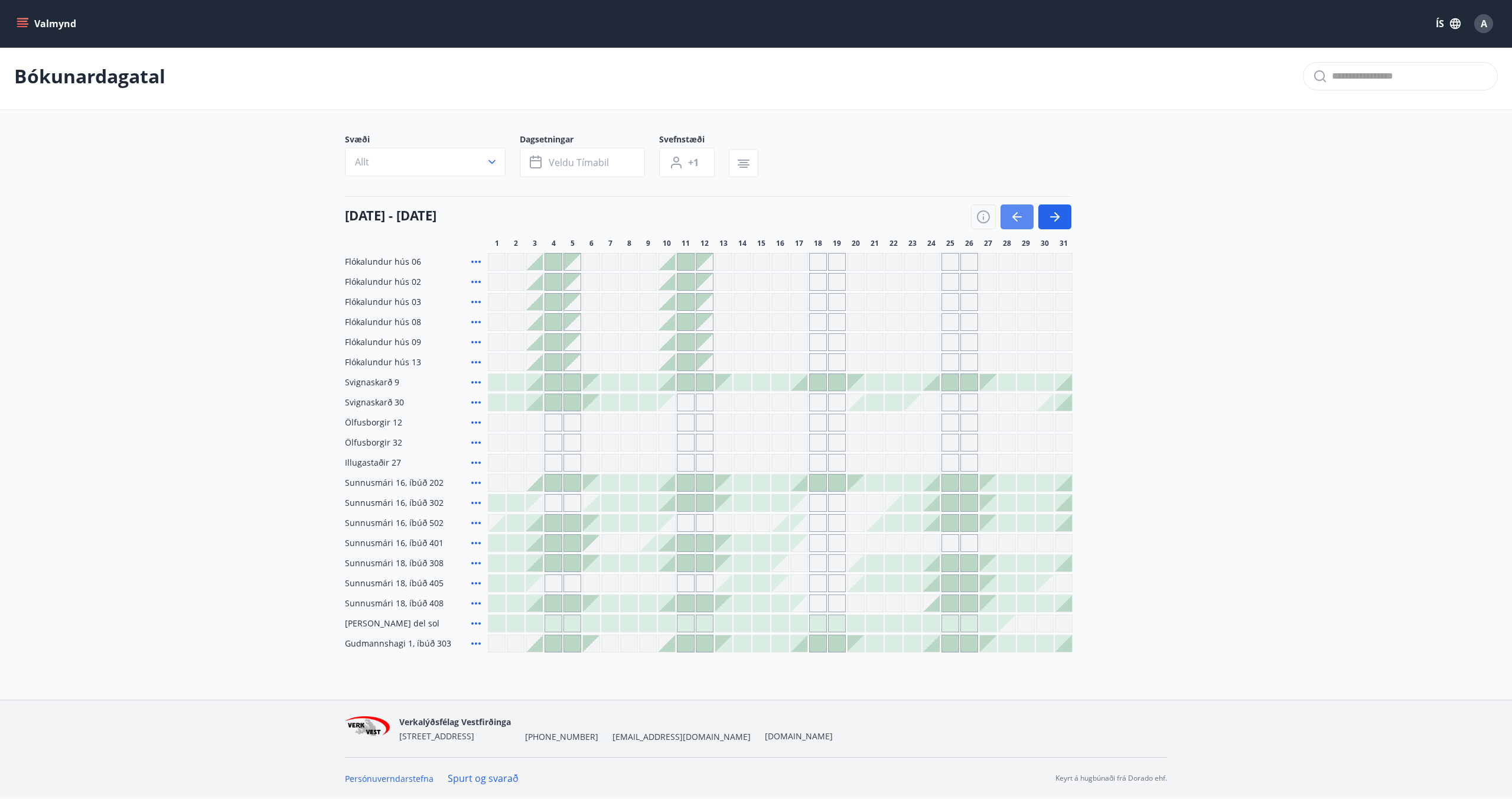
click at [1016, 217] on icon "button" at bounding box center [1017, 217] width 10 height 1
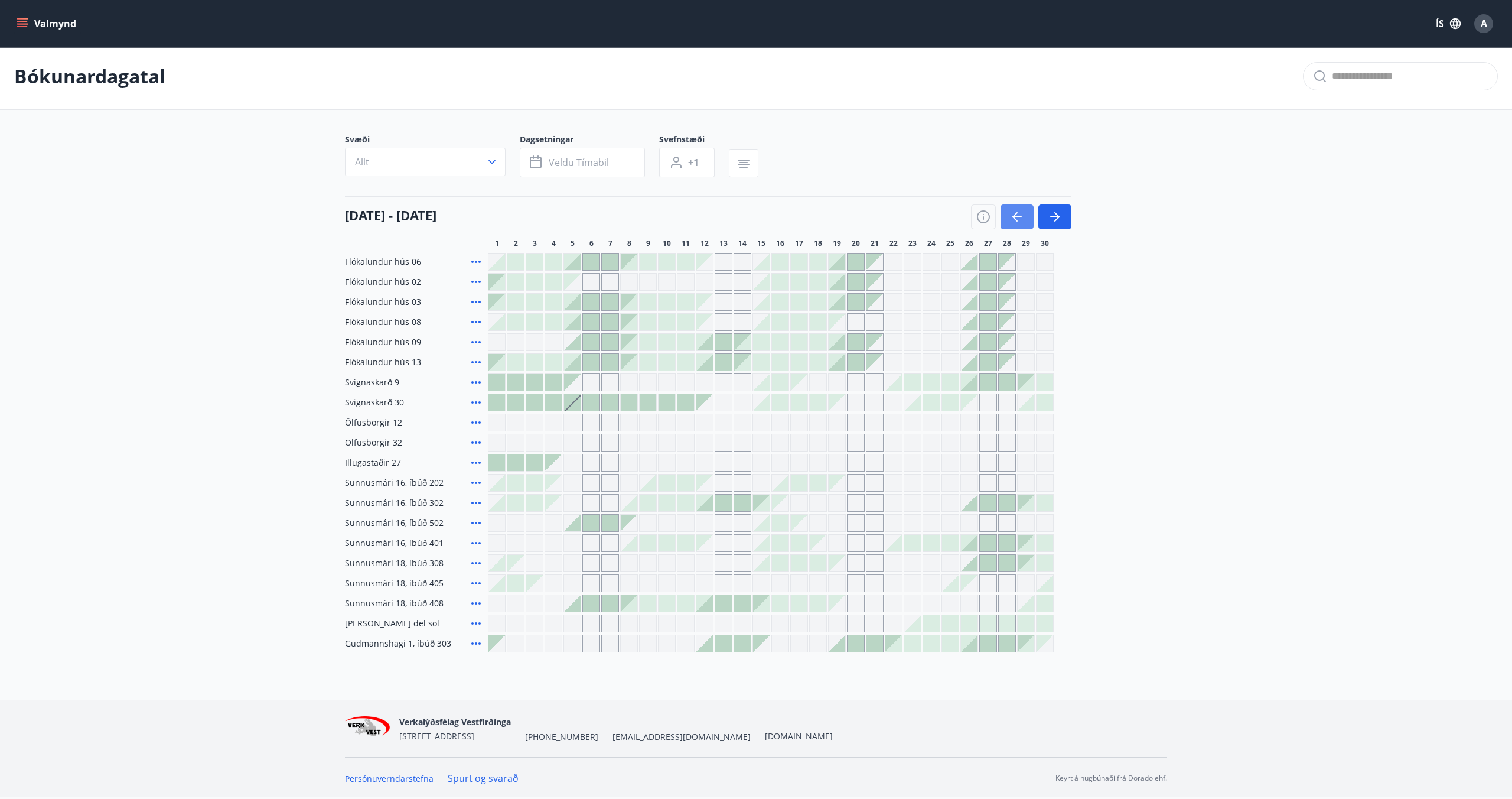
click at [1016, 217] on icon "button" at bounding box center [1017, 217] width 10 height 1
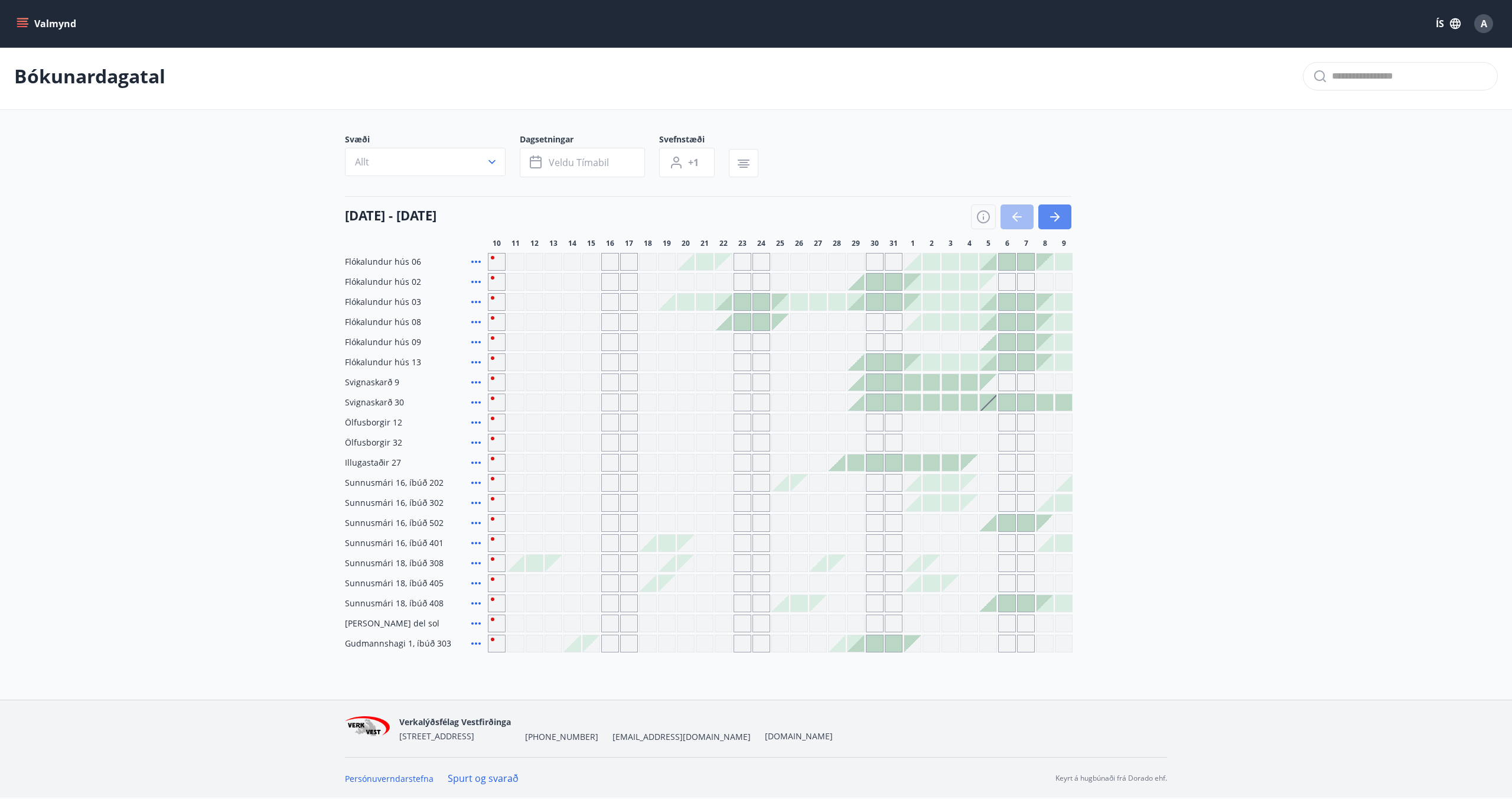
click at [1054, 213] on icon "button" at bounding box center [1056, 217] width 5 height 10
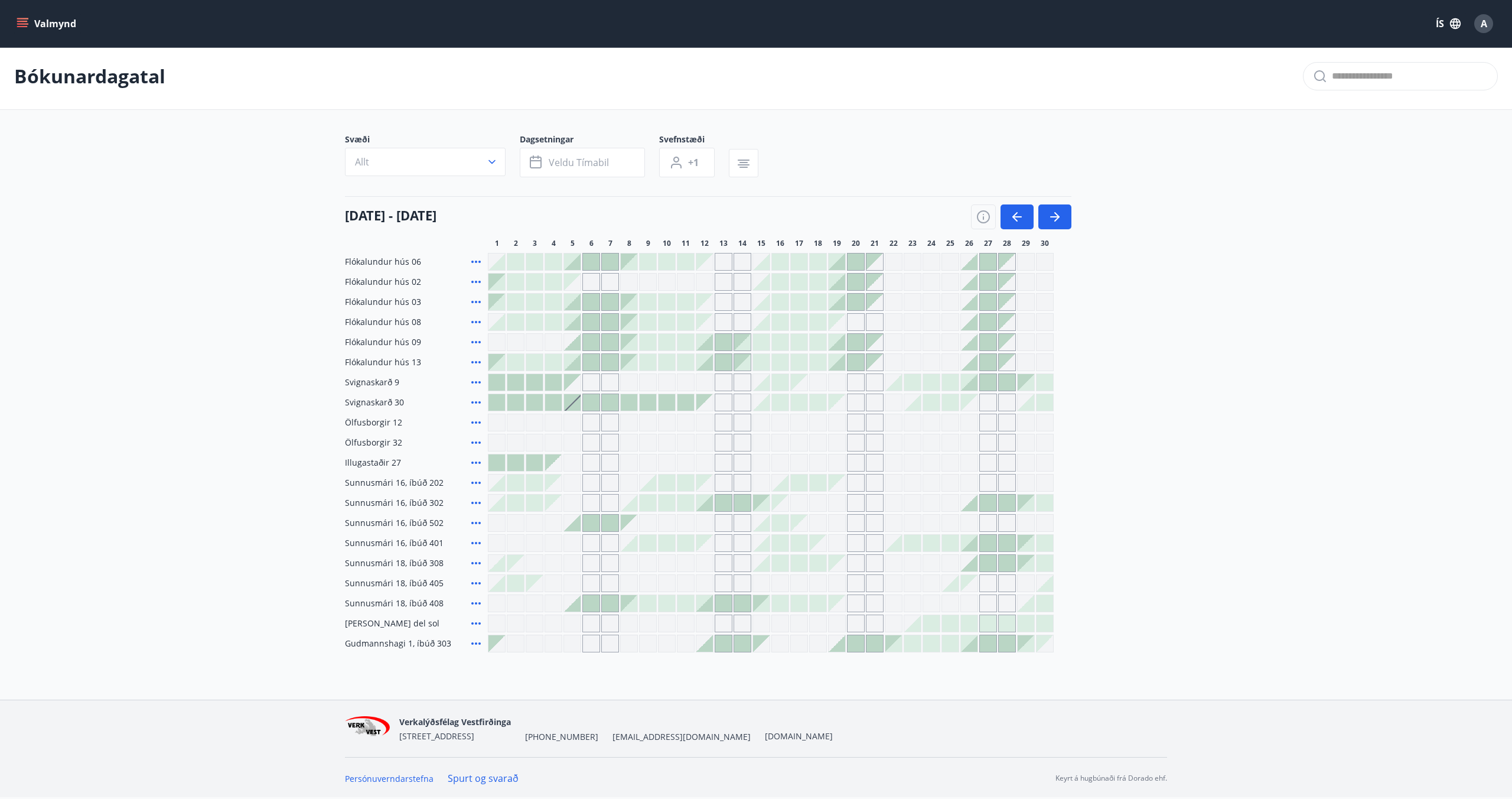
click at [571, 408] on div at bounding box center [573, 402] width 17 height 17
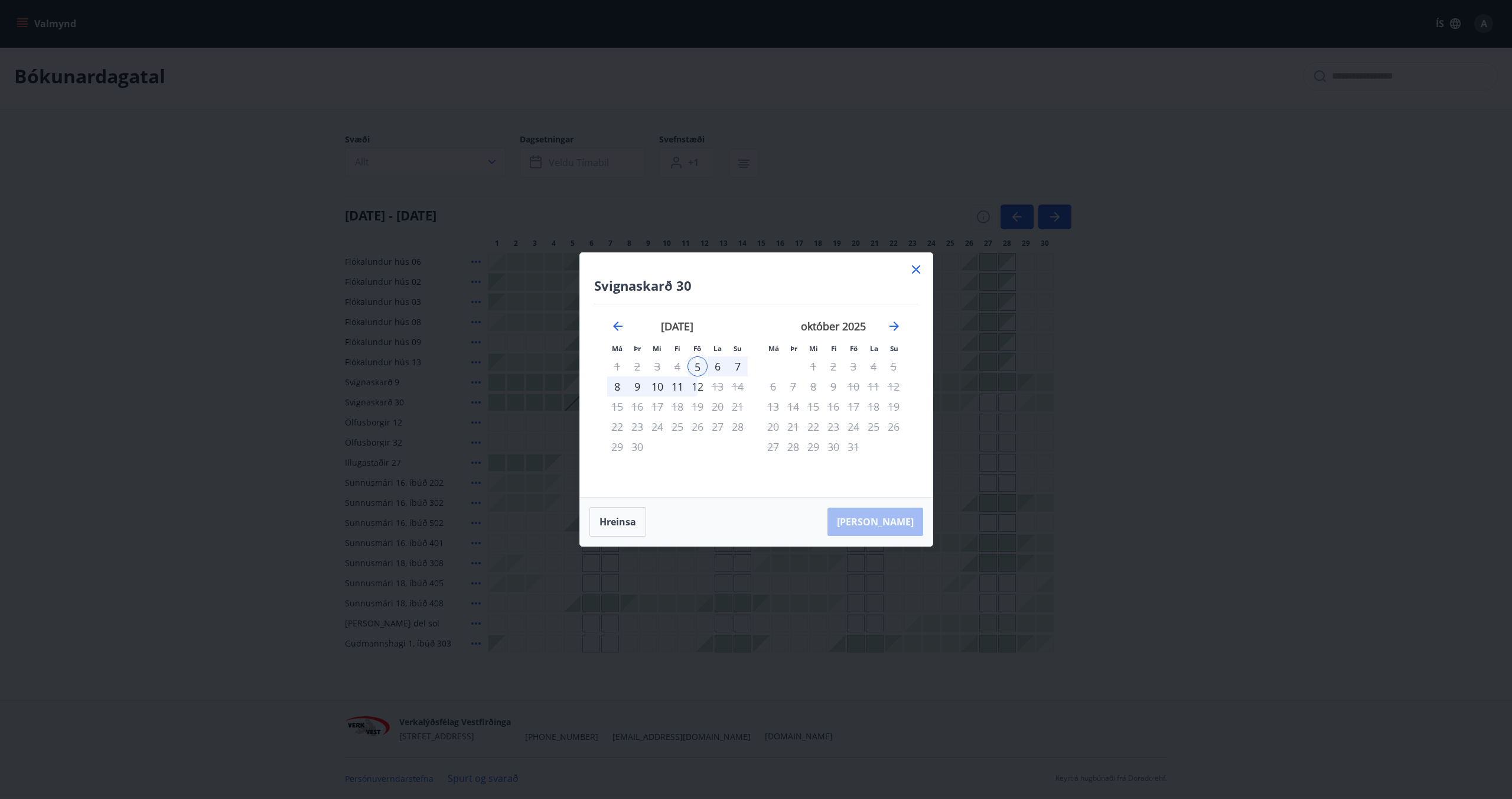
click at [634, 388] on div "9" at bounding box center [637, 386] width 20 height 20
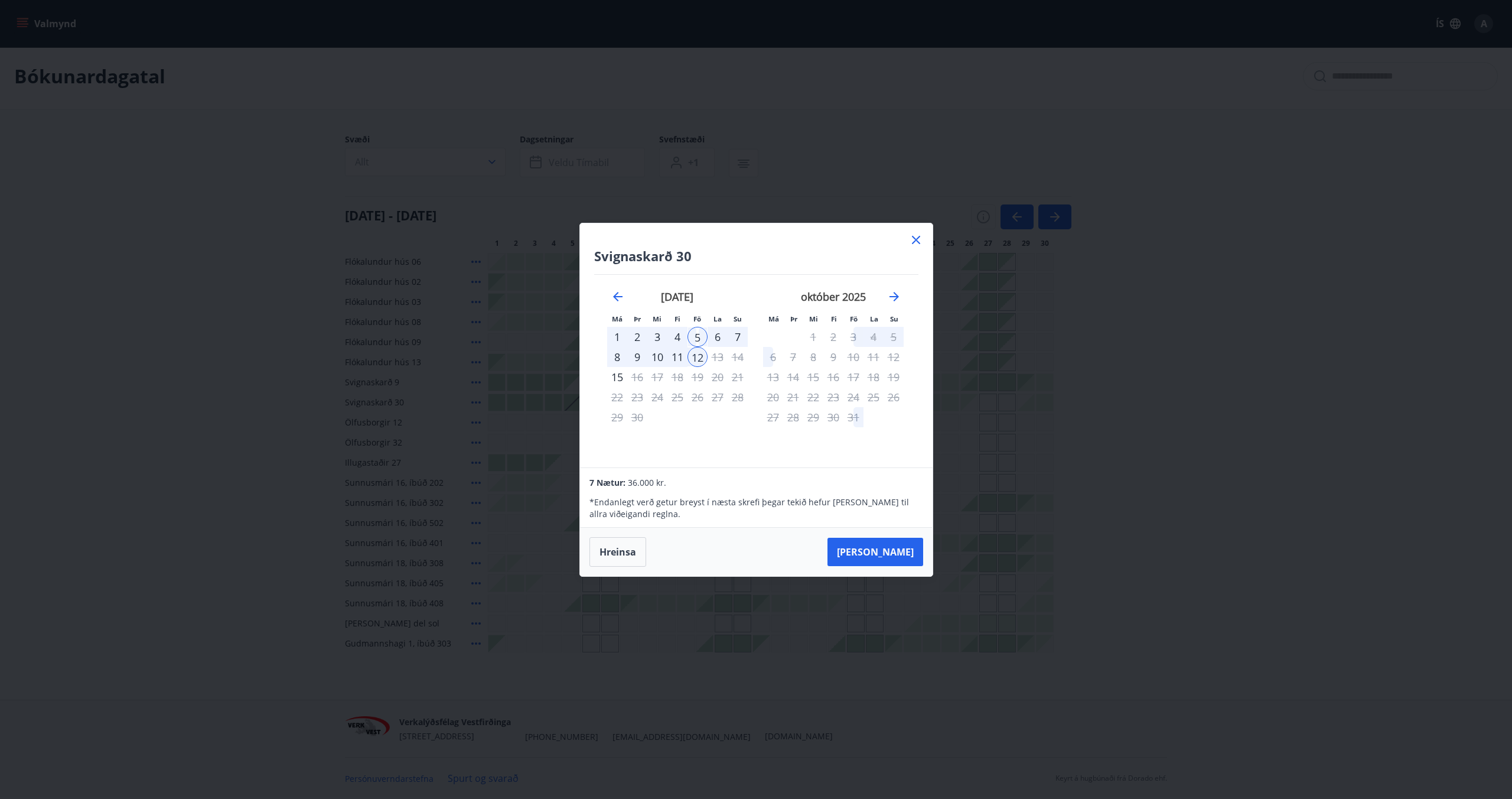
click at [915, 235] on icon at bounding box center [916, 240] width 14 height 14
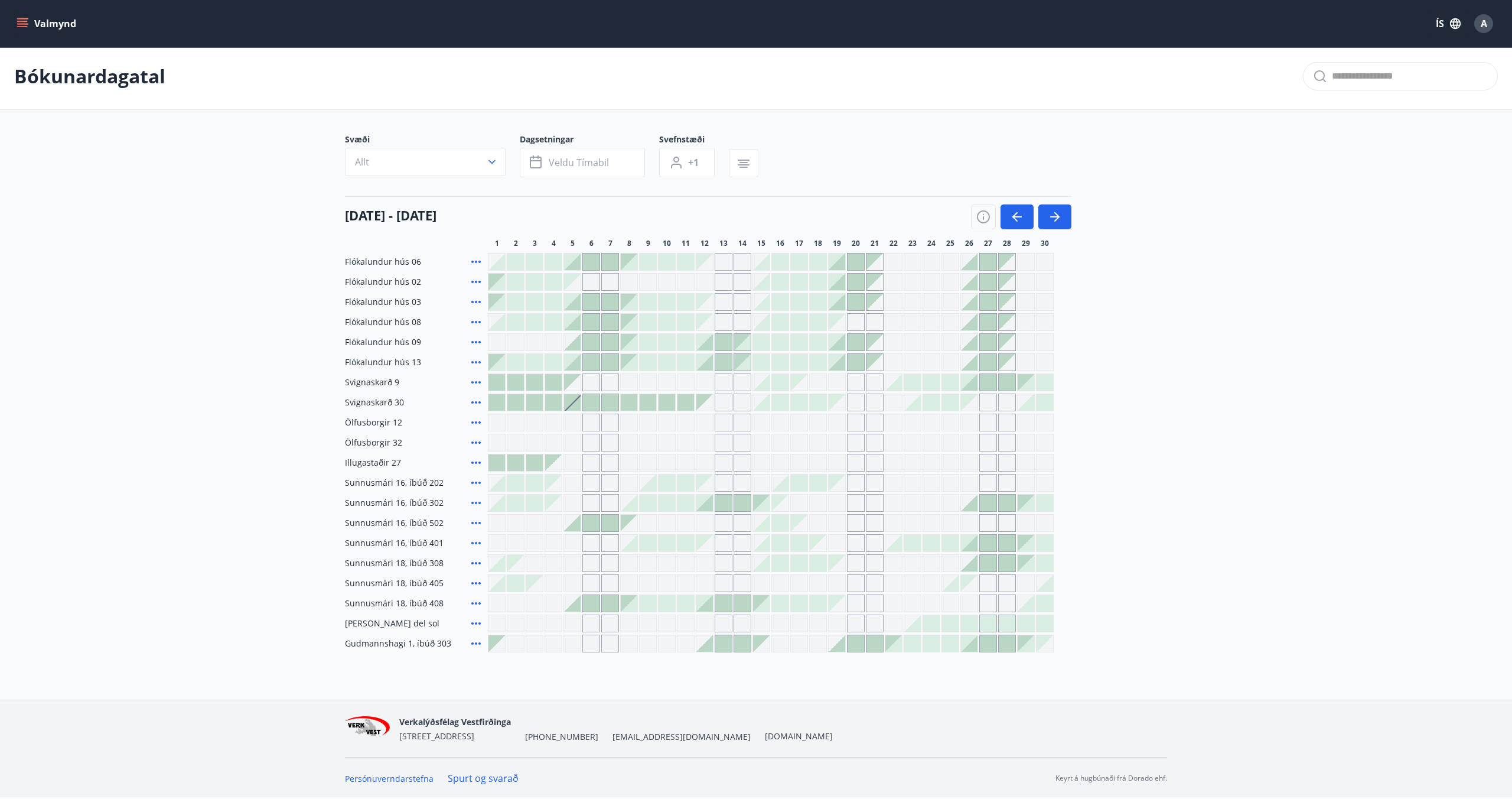
click at [24, 25] on icon "menu" at bounding box center [23, 24] width 12 height 12
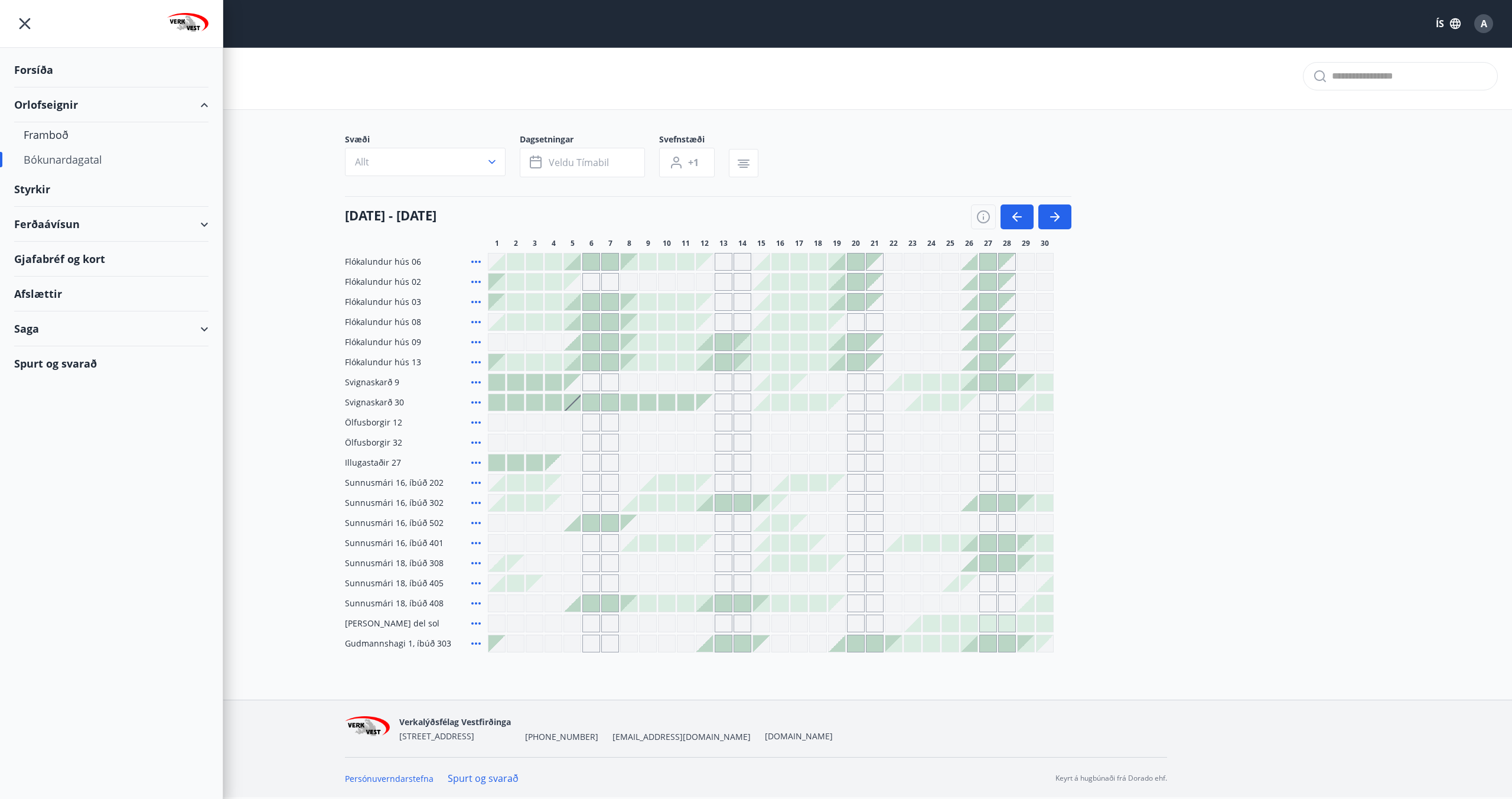
click at [53, 67] on div "Forsíða" at bounding box center [112, 70] width 194 height 35
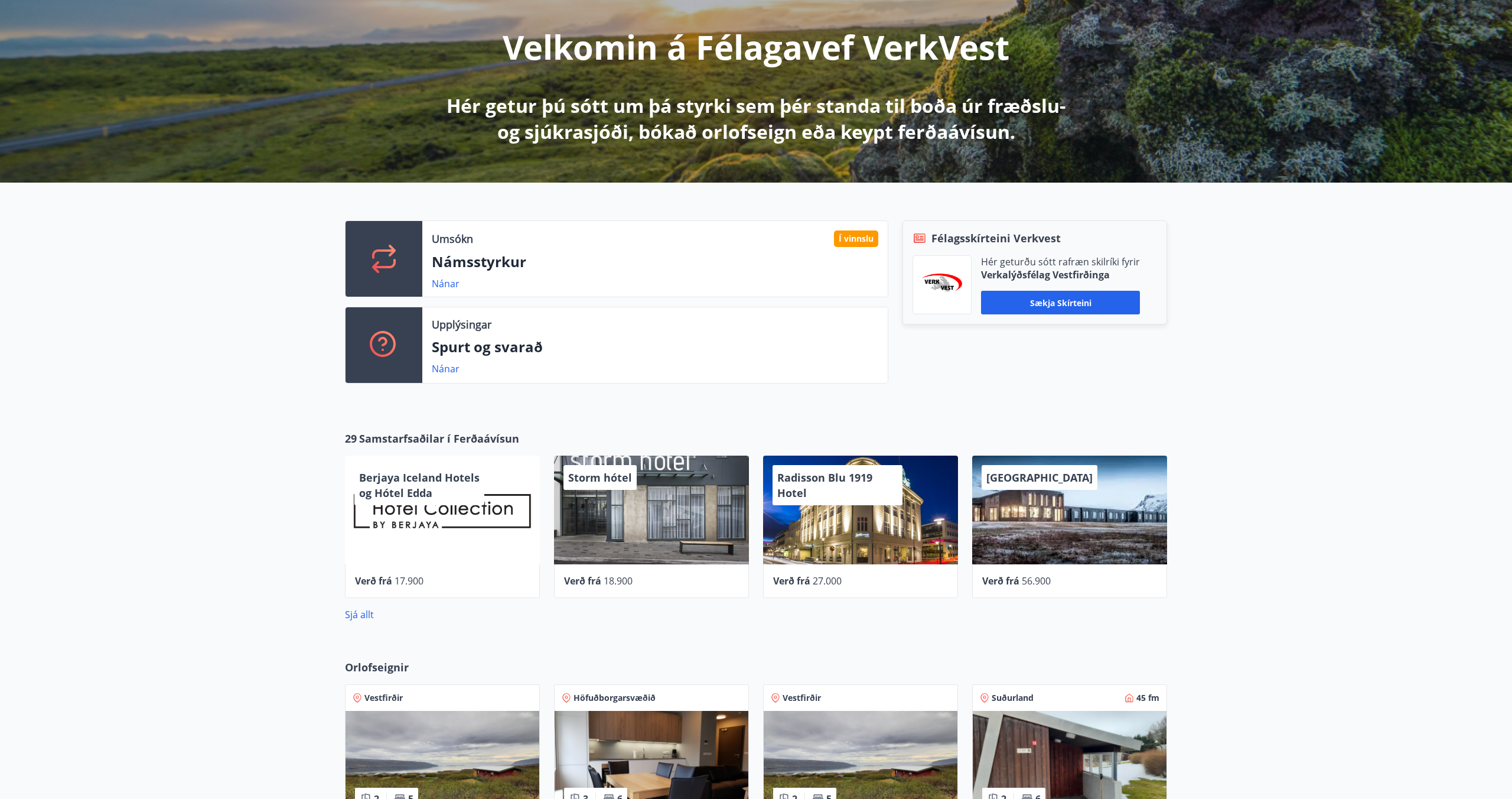
scroll to position [145, 0]
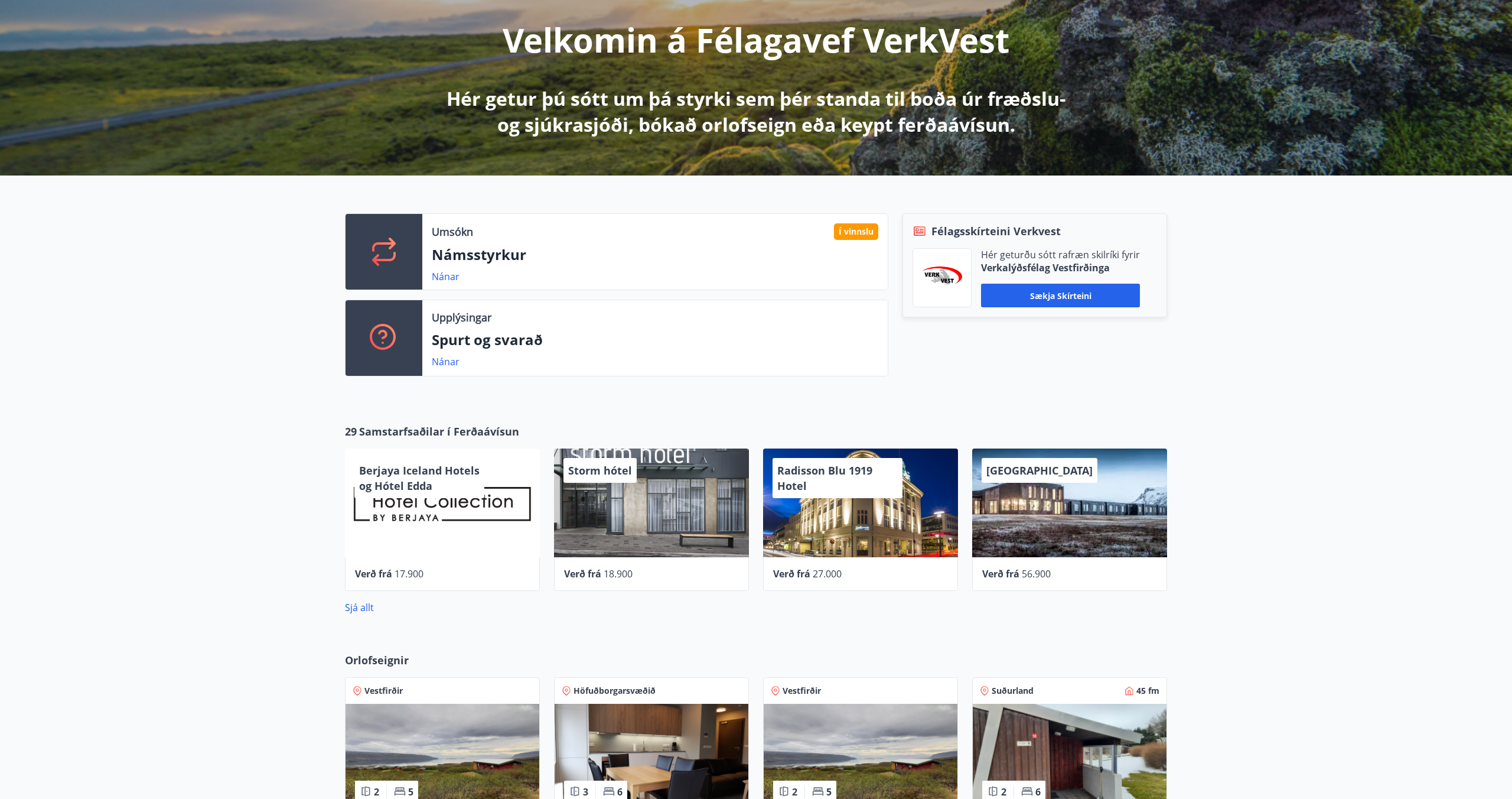
click at [453, 518] on div "Berjaya Iceland Hotels og Hótel Edda" at bounding box center [442, 503] width 195 height 109
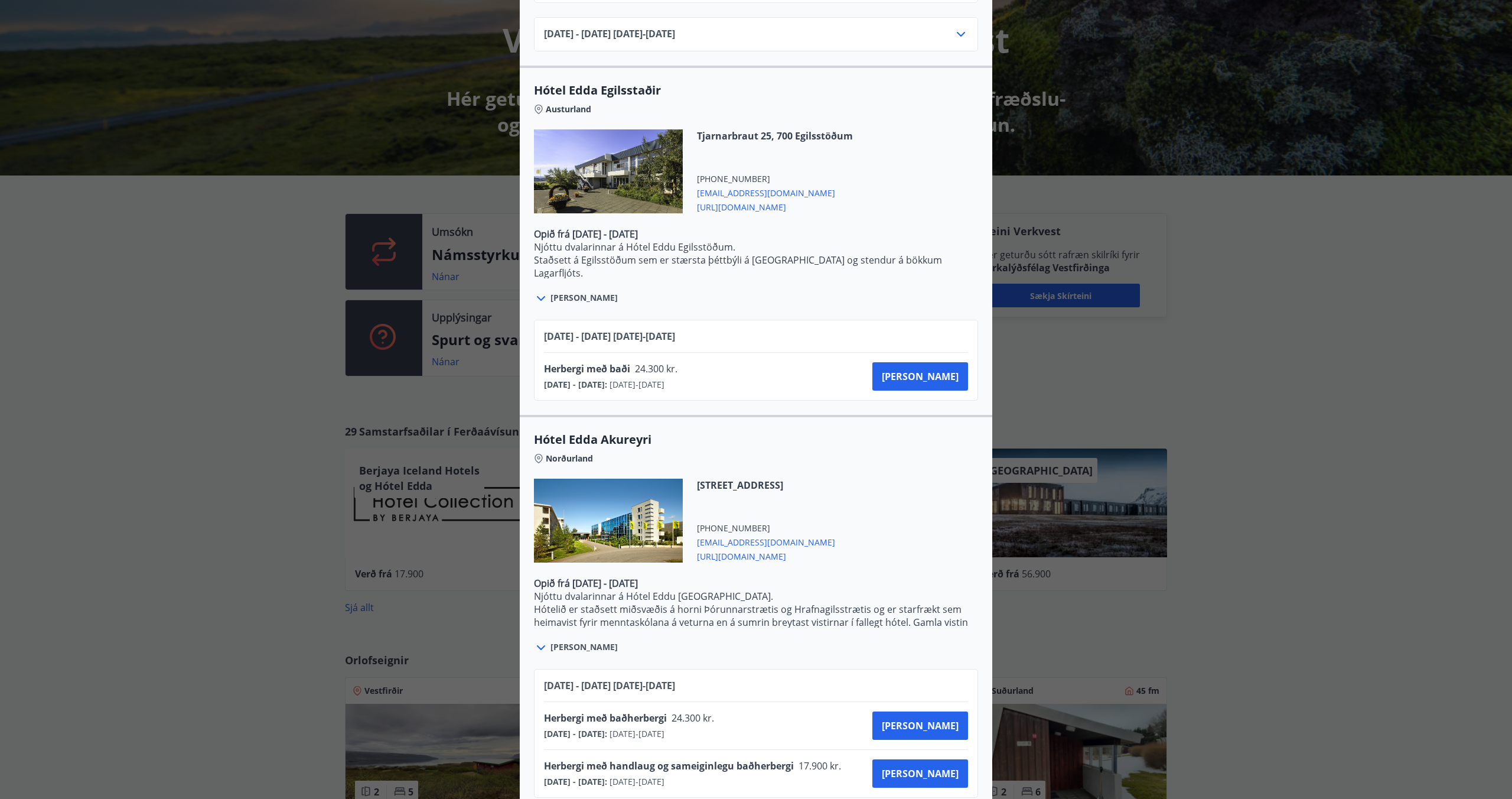
scroll to position [0, 0]
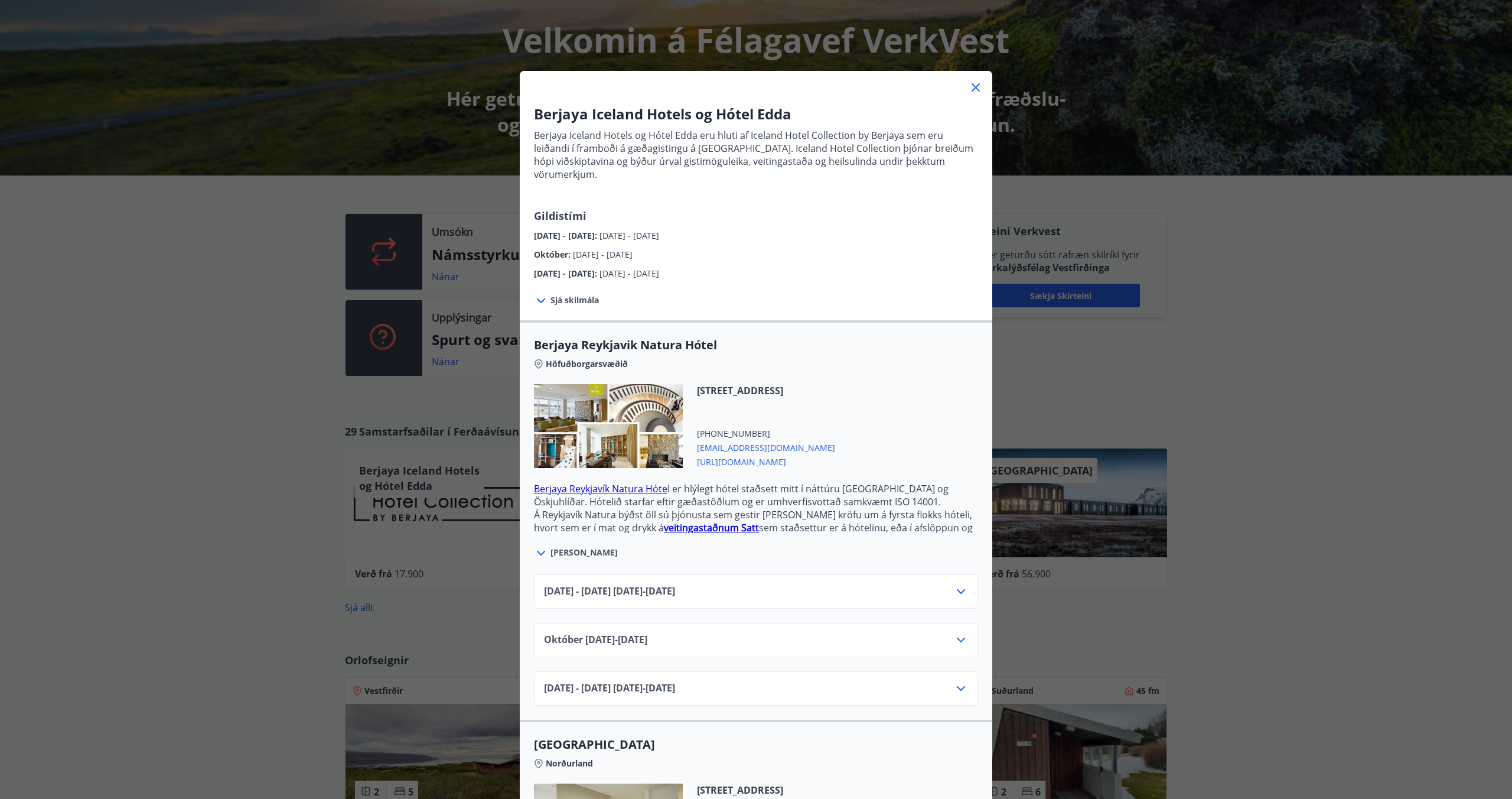
click at [293, 524] on div "Berjaya Iceland Hotels og Hótel Edda Berjaya Iceland Hotels og Hótel Edda eru h…" at bounding box center [756, 400] width 1512 height 799
click at [269, 512] on div "Berjaya Iceland Hotels og Hótel Edda Berjaya Iceland Hotels og Hótel Edda eru h…" at bounding box center [756, 400] width 1512 height 799
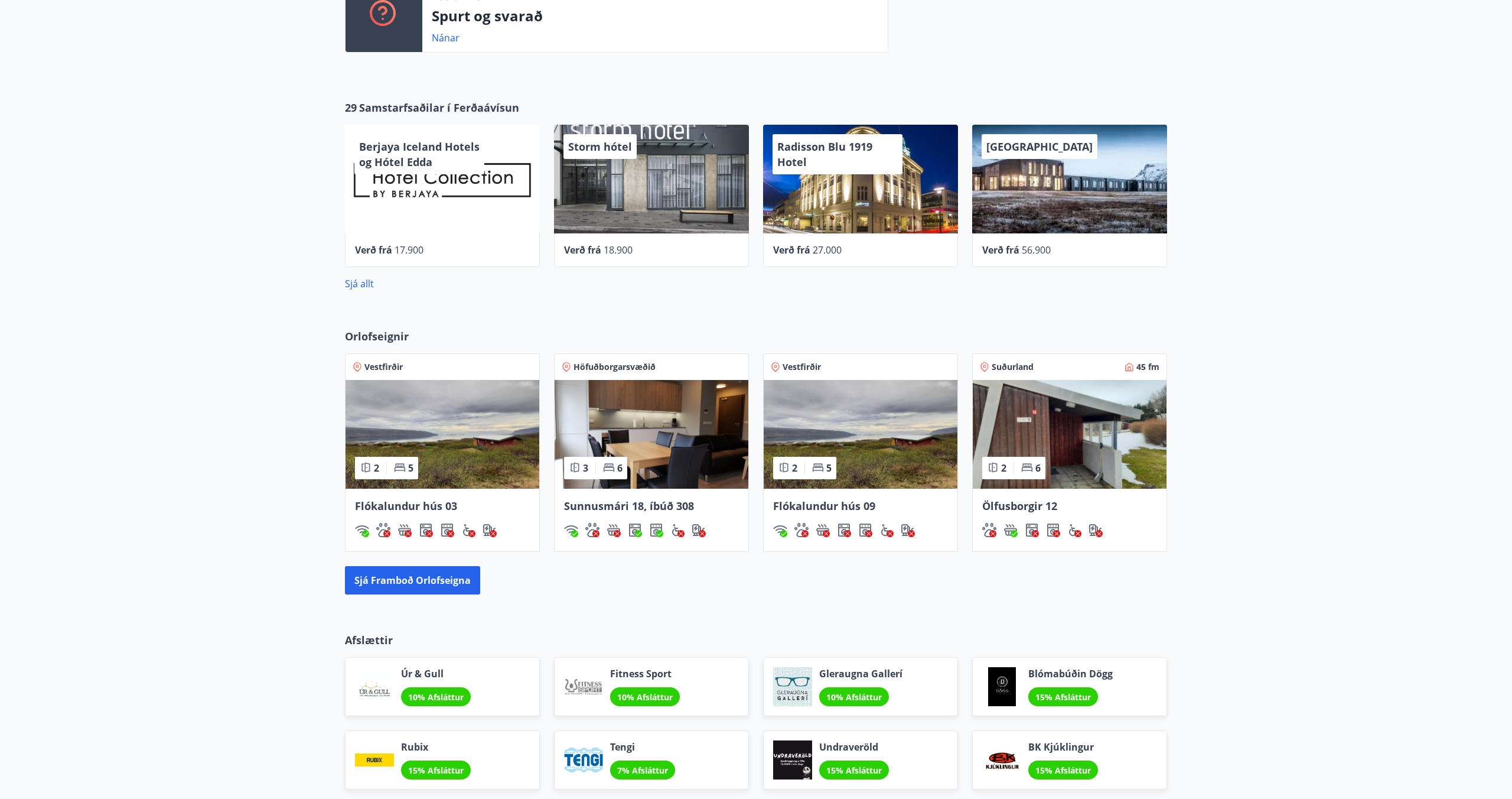
scroll to position [475, 0]
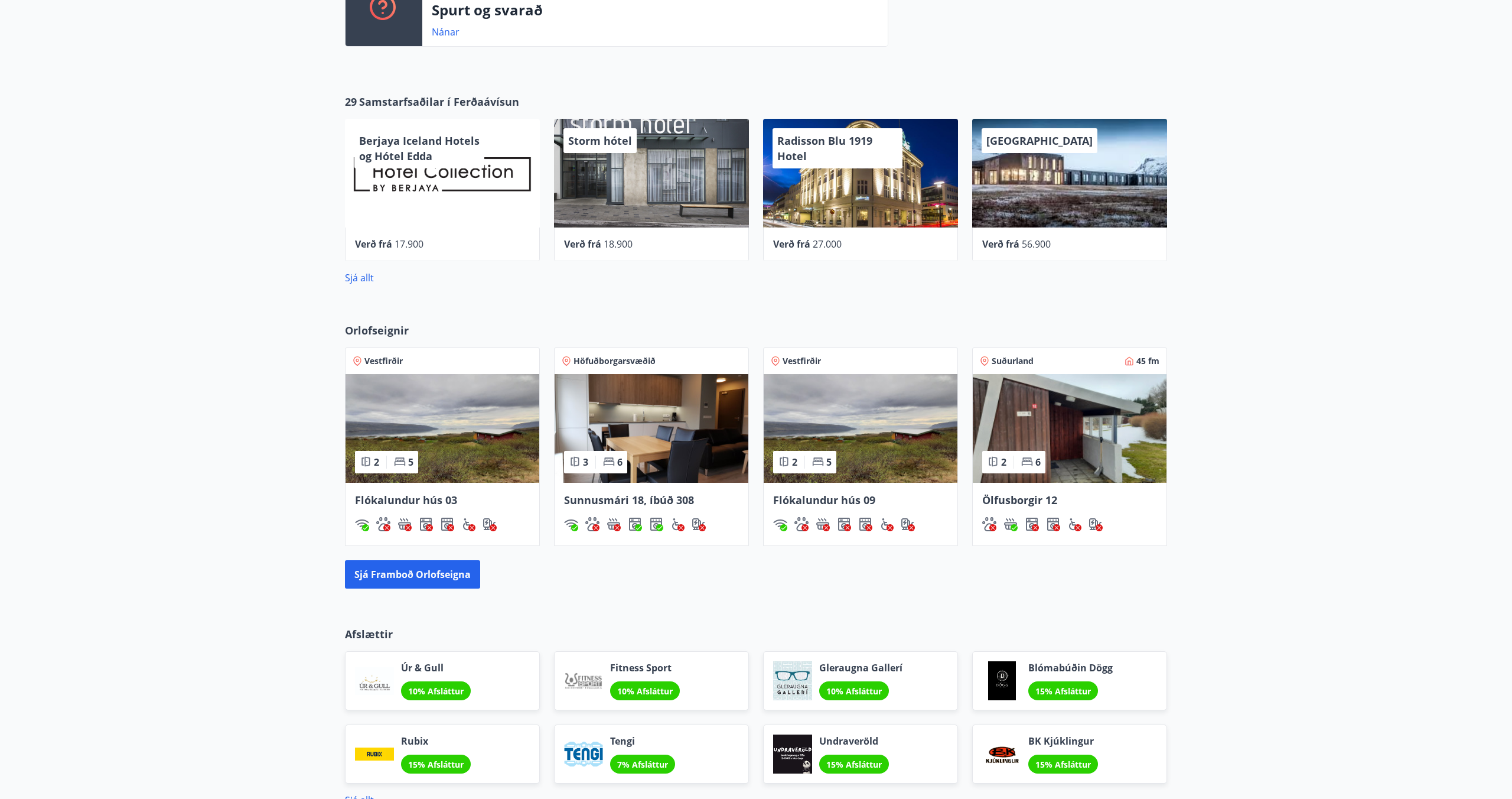
click at [263, 411] on div "Orlofseignir Vestfirðir 2 5 Flókalundur hús 03 Höfuðborgarsvæðið 3 6 Sunnusmári…" at bounding box center [756, 455] width 1512 height 304
click at [1083, 429] on img at bounding box center [1070, 428] width 194 height 109
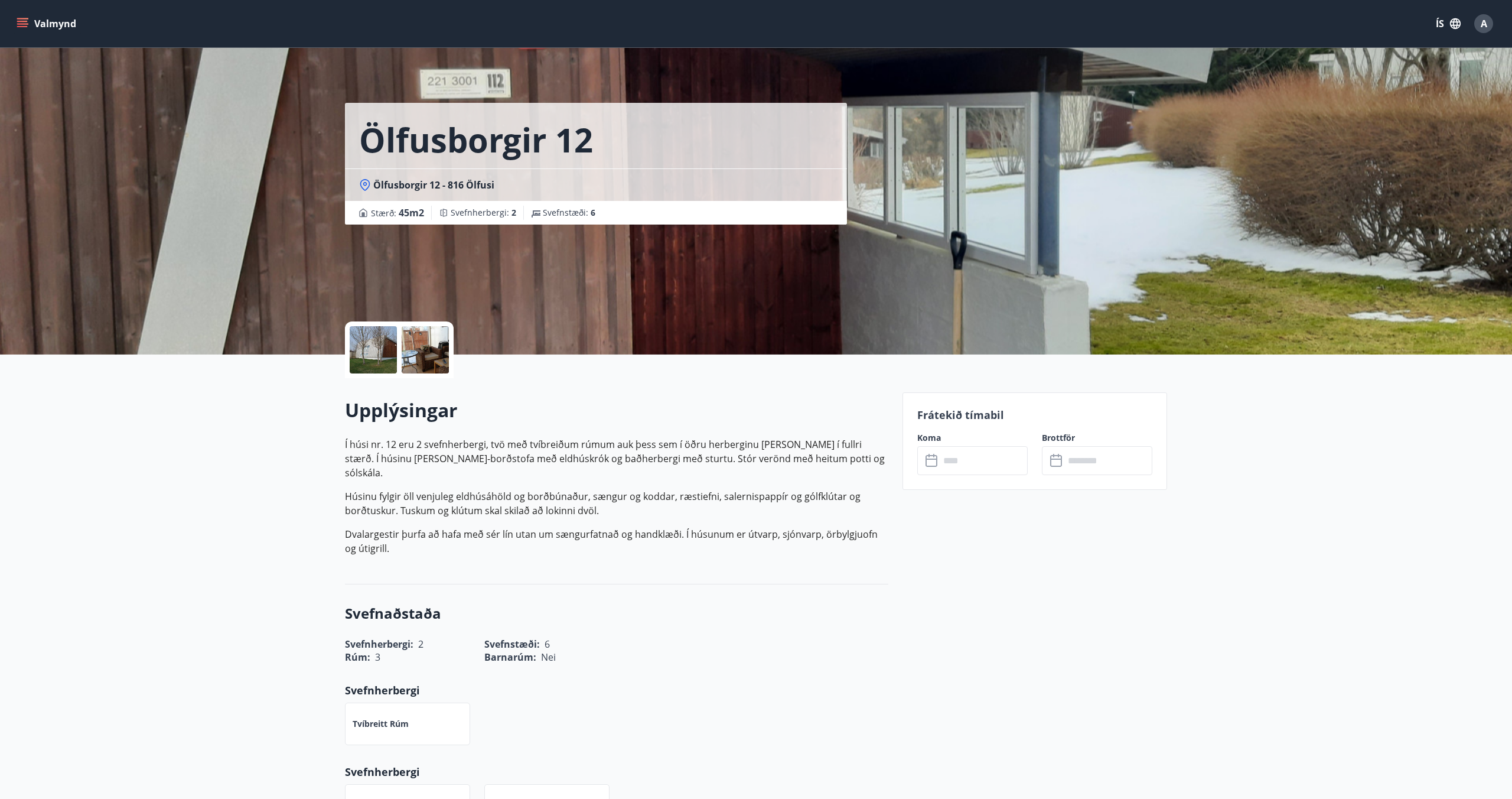
click at [418, 369] on div at bounding box center [425, 350] width 47 height 47
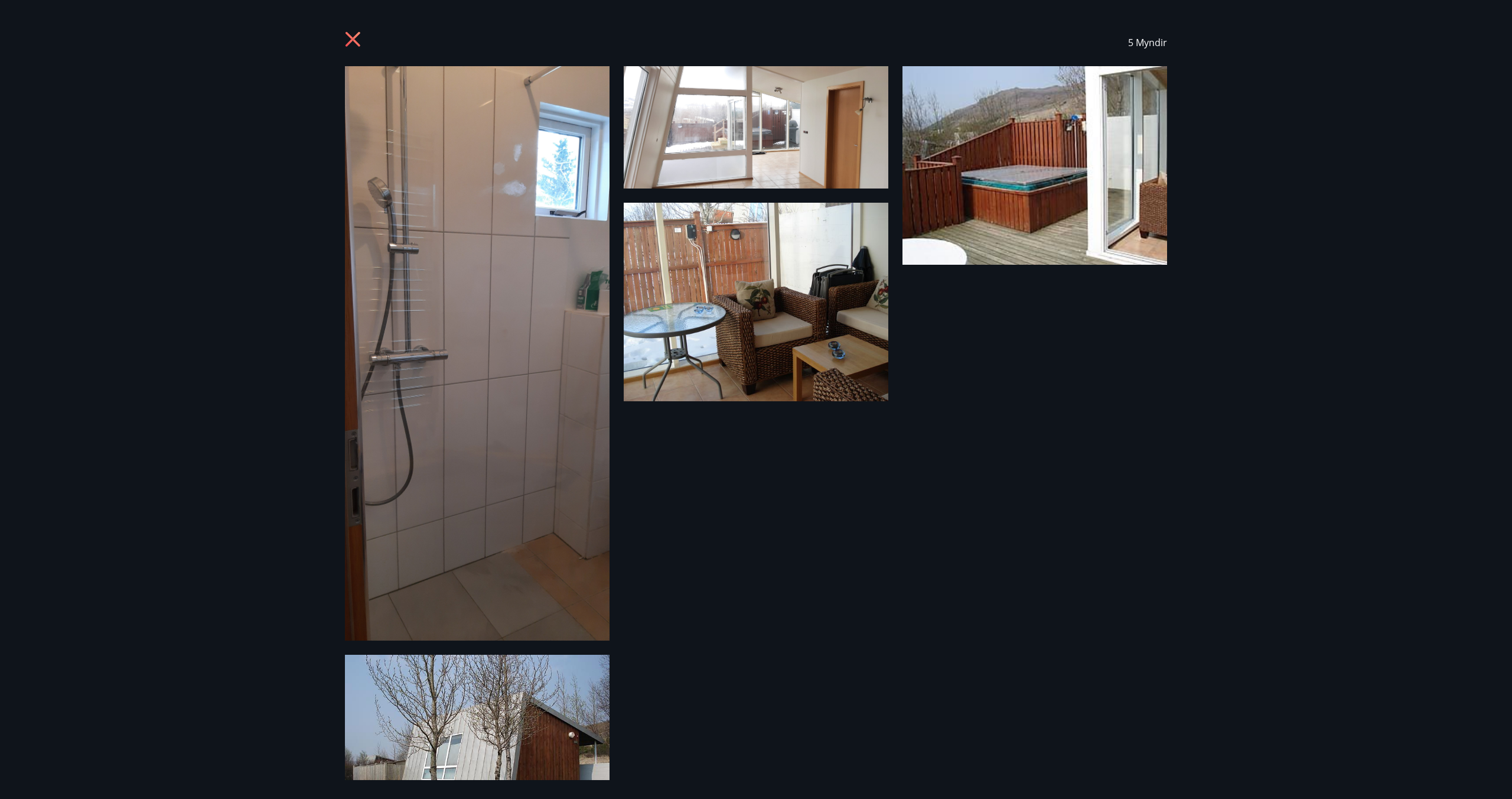
scroll to position [77, 0]
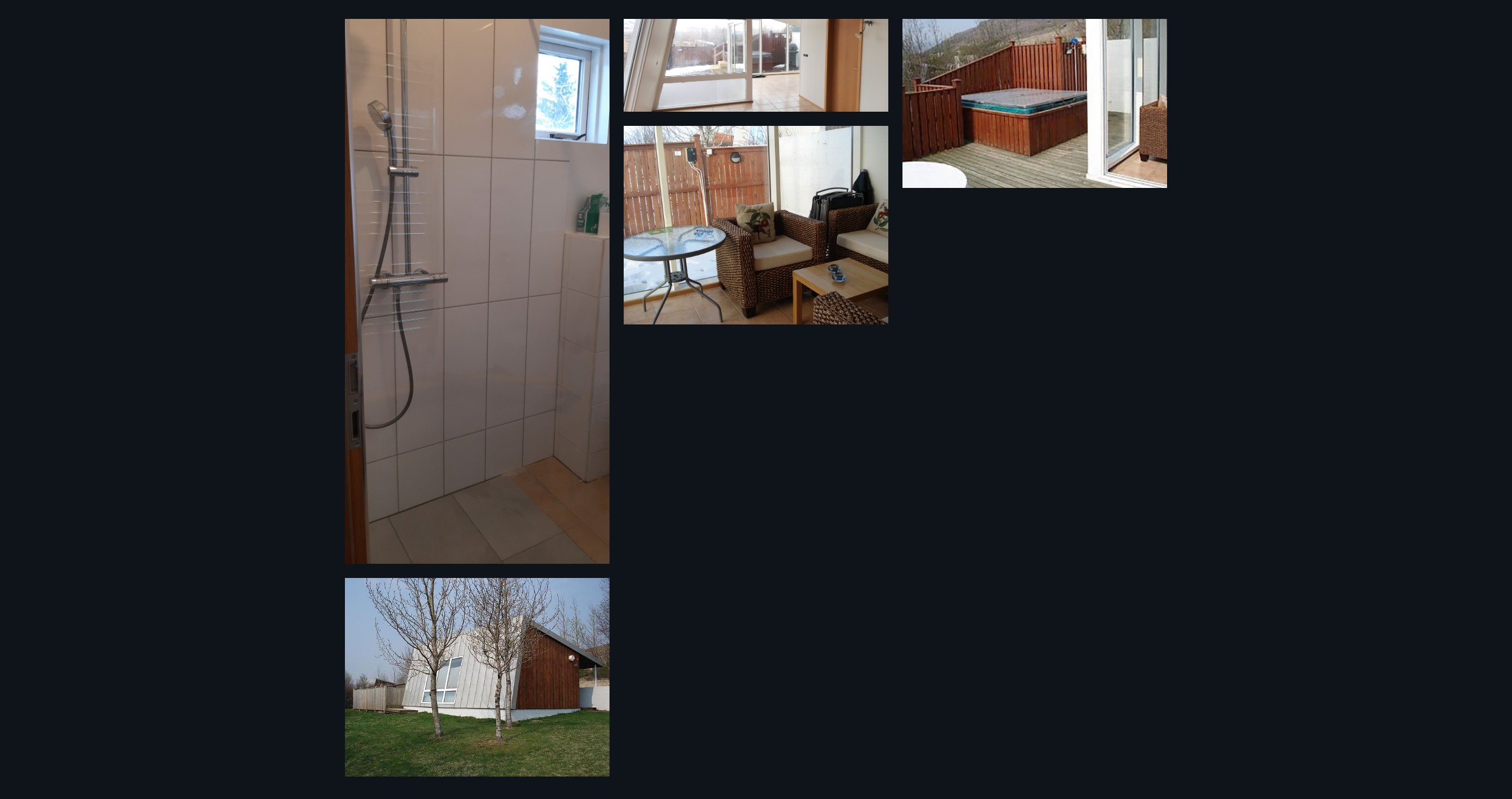
click at [213, 433] on div "5 Myndir" at bounding box center [756, 400] width 1512 height 799
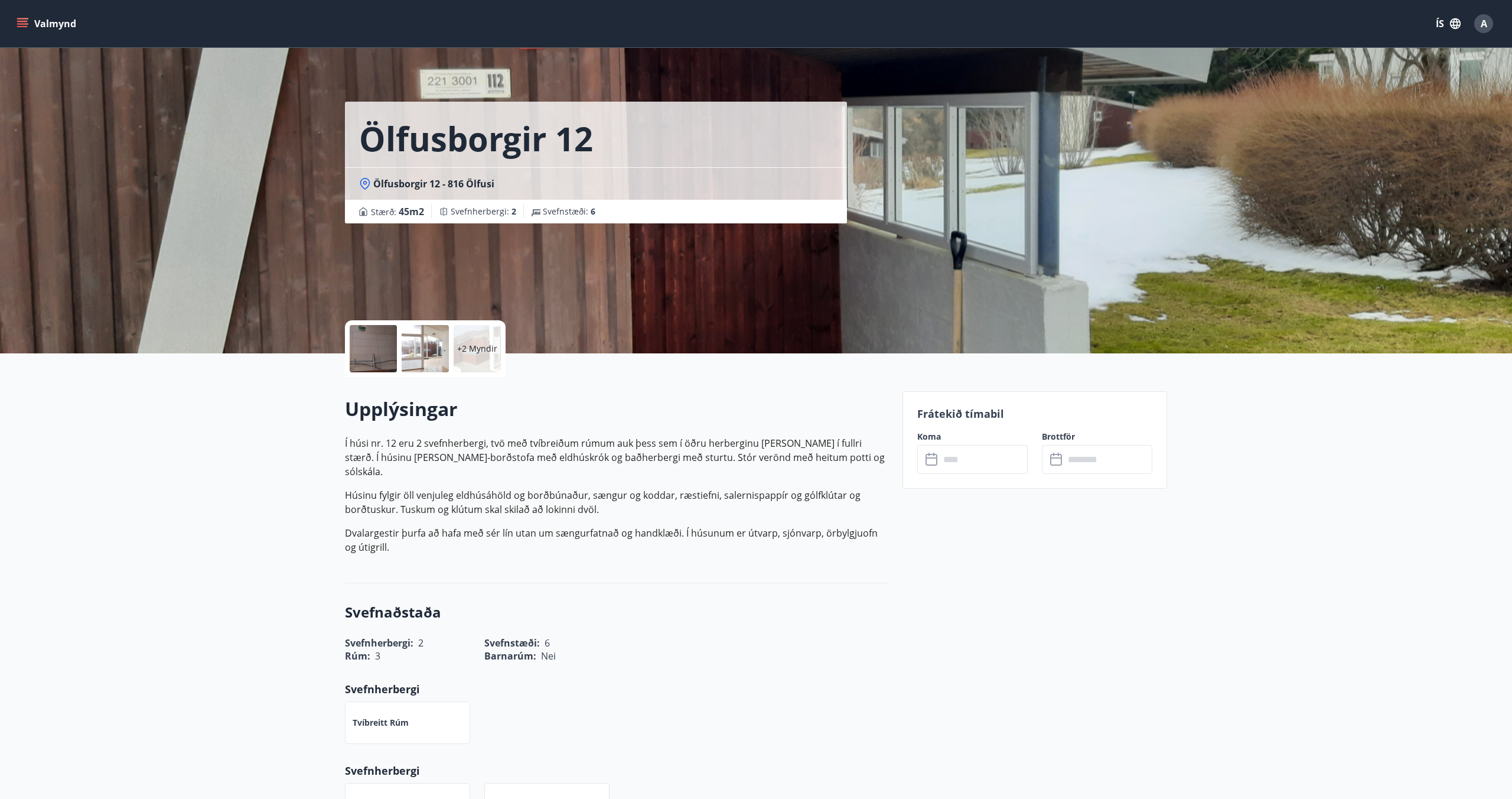
scroll to position [0, 0]
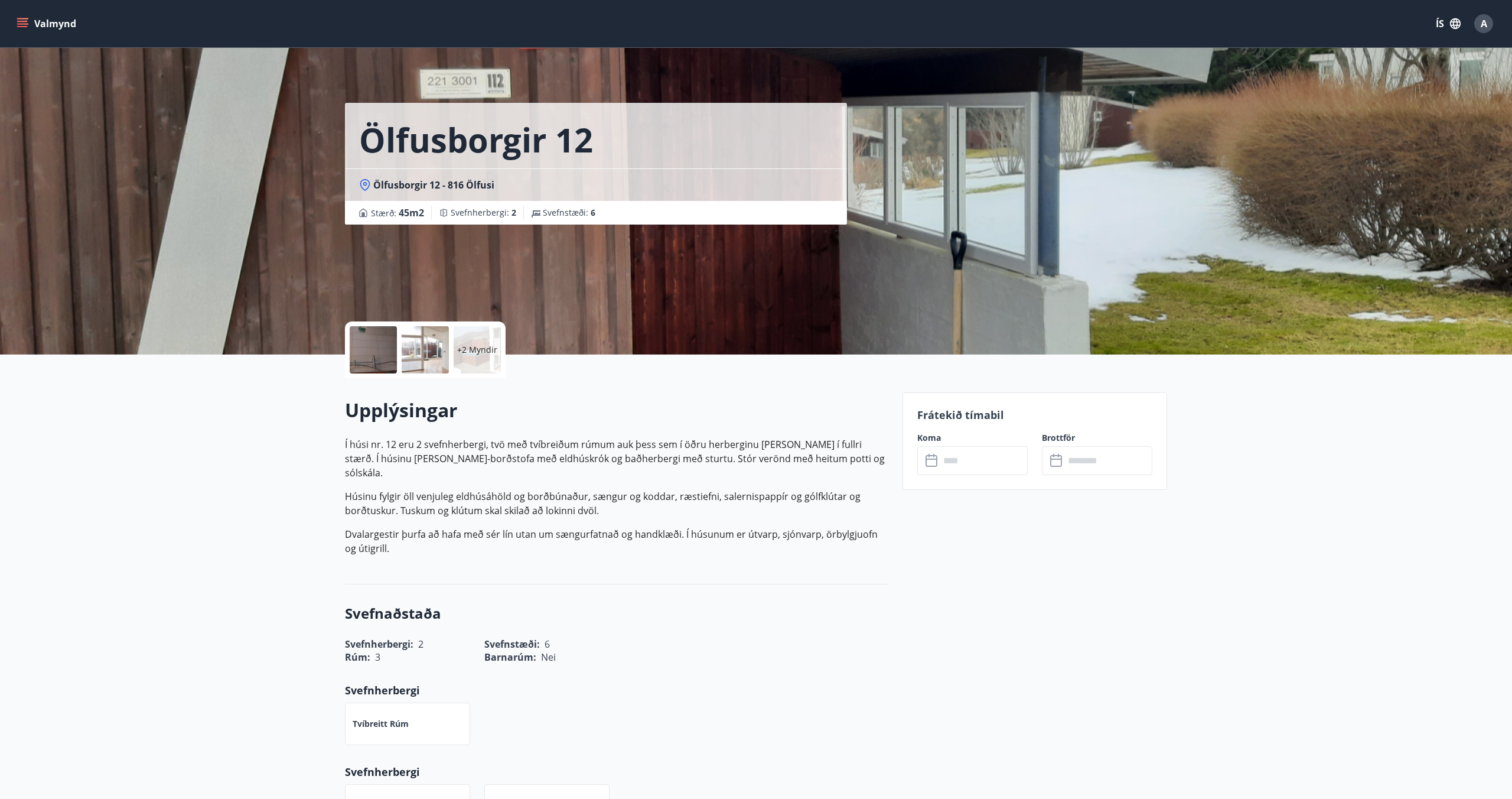
click at [971, 461] on input "text" at bounding box center [983, 461] width 88 height 29
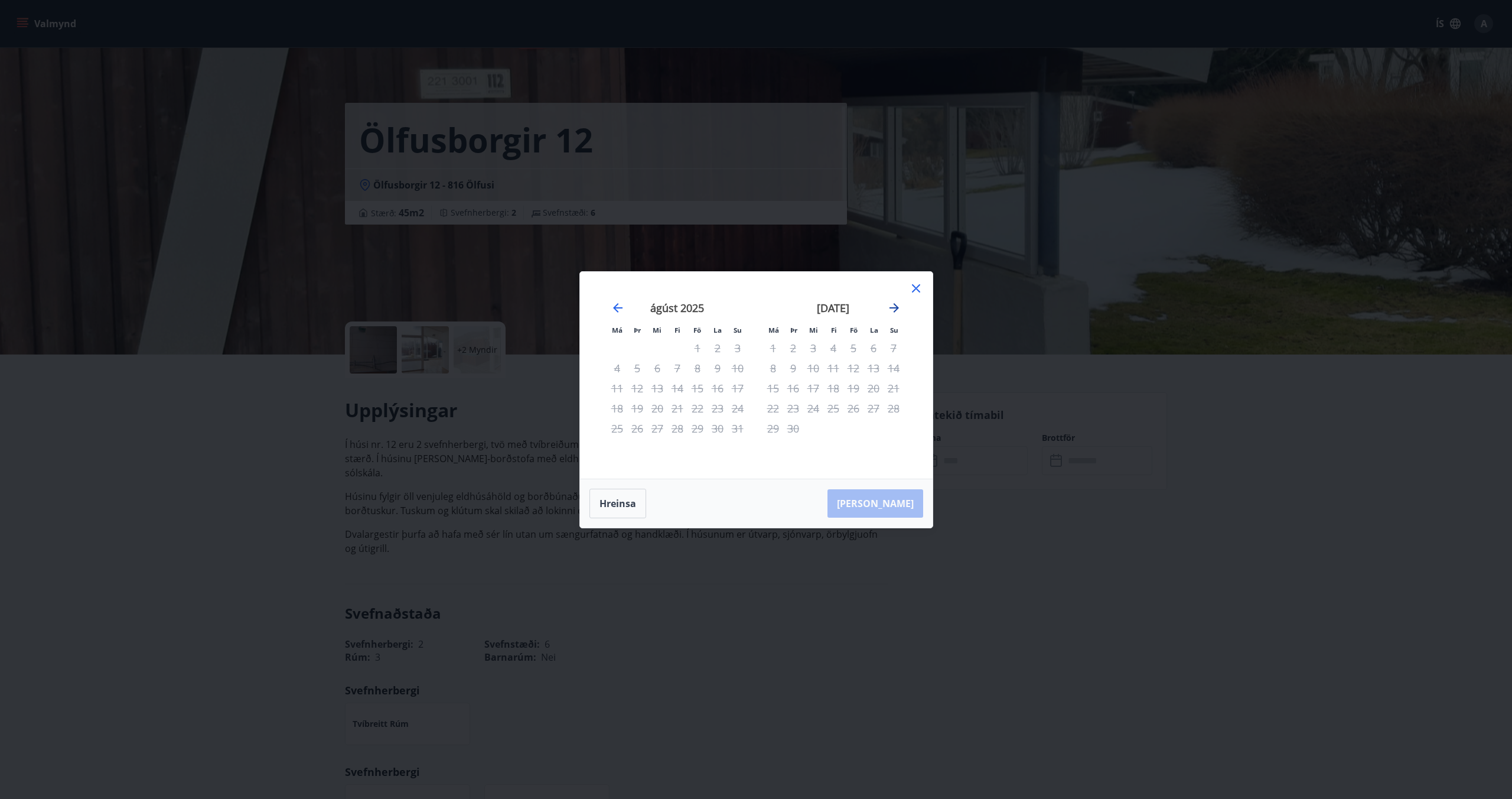
click at [895, 311] on icon "Move forward to switch to the next month." at bounding box center [894, 308] width 14 height 14
click at [858, 349] on div "5" at bounding box center [853, 347] width 20 height 20
